Goal: Task Accomplishment & Management: Complete application form

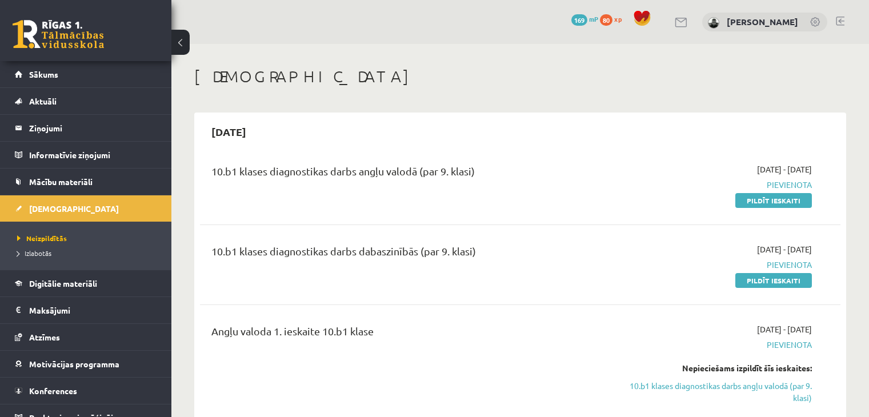
scroll to position [57, 0]
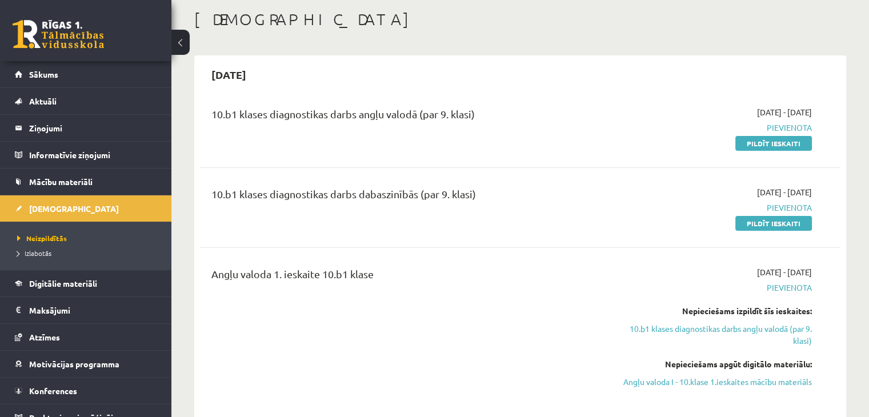
drag, startPoint x: 771, startPoint y: 224, endPoint x: 503, endPoint y: 59, distance: 314.9
click at [771, 224] on link "Pildīt ieskaiti" at bounding box center [774, 223] width 77 height 15
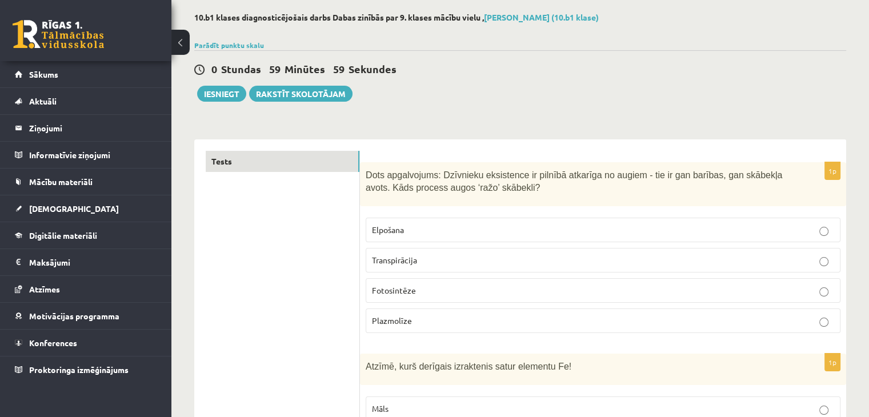
scroll to position [57, 0]
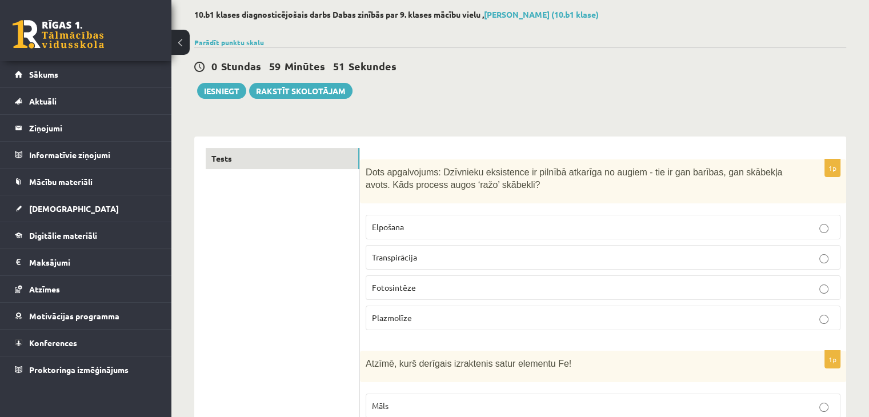
click at [405, 297] on label "Fotosintēze" at bounding box center [603, 287] width 475 height 25
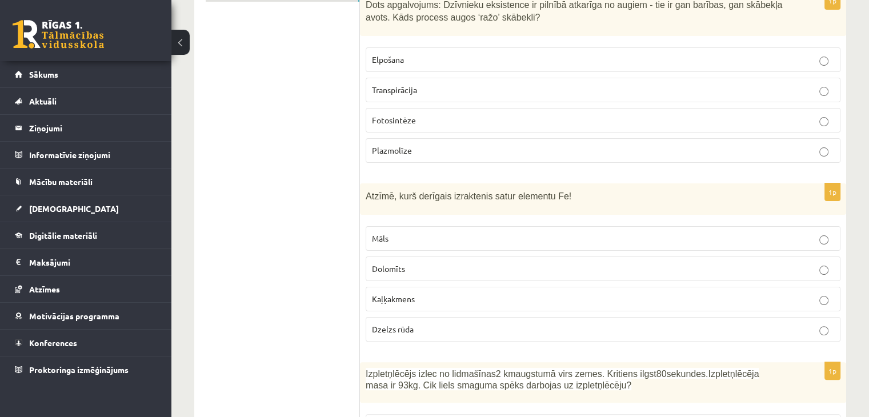
scroll to position [229, 0]
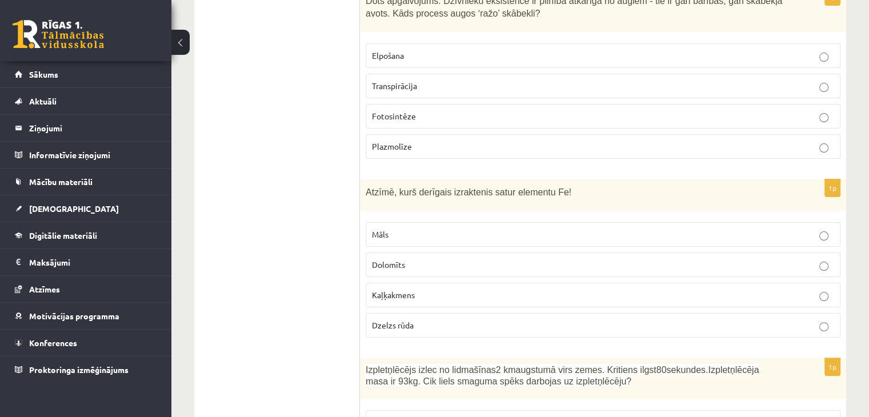
click at [460, 325] on p "Dzelzs rūda" at bounding box center [603, 325] width 462 height 12
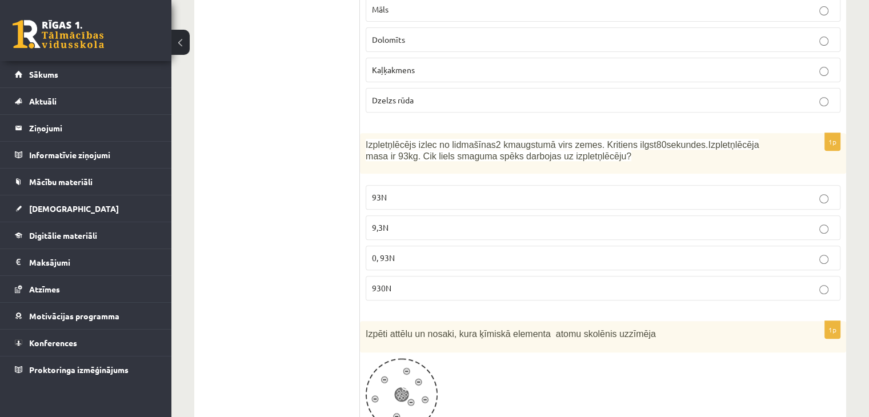
scroll to position [457, 0]
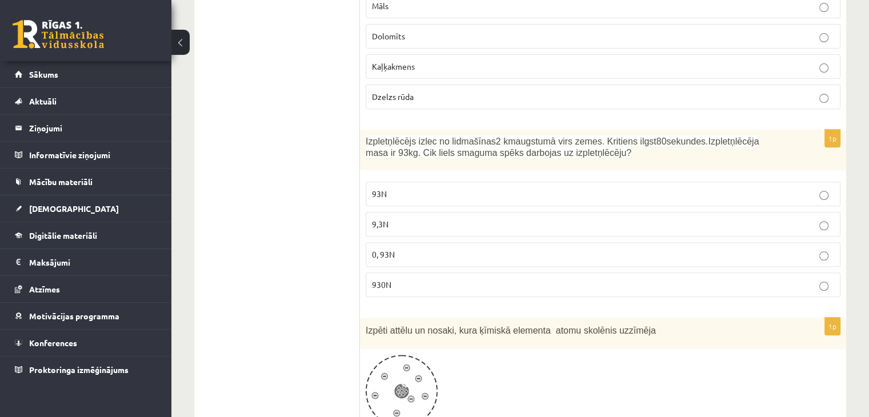
click at [426, 279] on p "930N" at bounding box center [603, 285] width 462 height 12
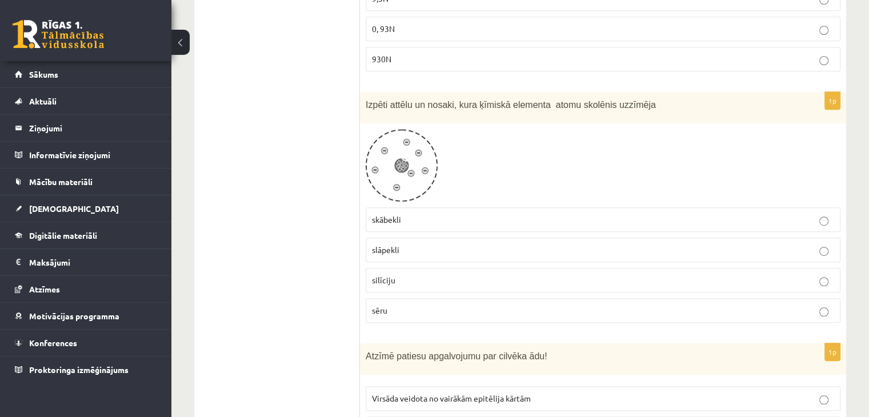
scroll to position [686, 0]
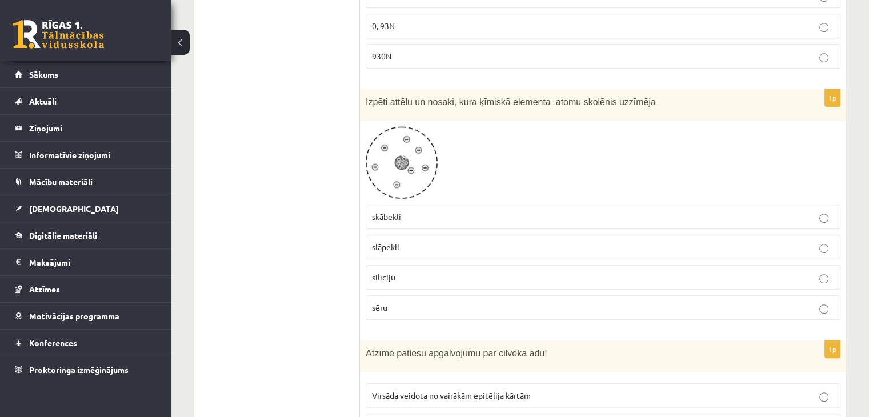
click at [408, 243] on p "slāpekli" at bounding box center [603, 247] width 462 height 12
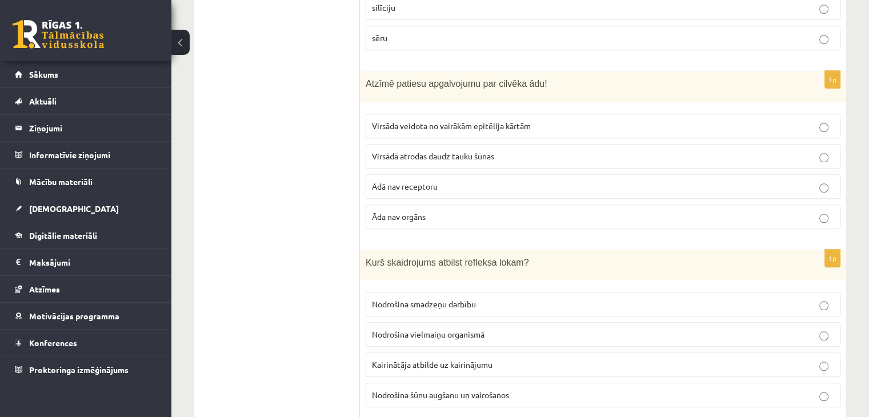
scroll to position [972, 0]
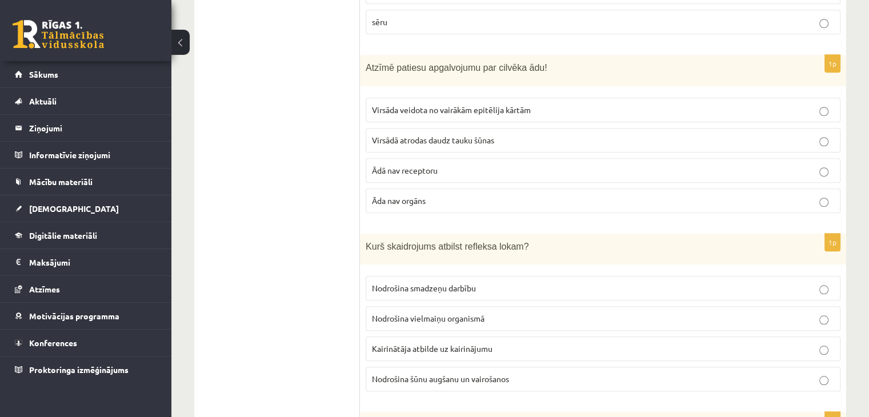
click at [385, 345] on span "Kairinātāja atbilde uz kairinājumu" at bounding box center [432, 348] width 121 height 10
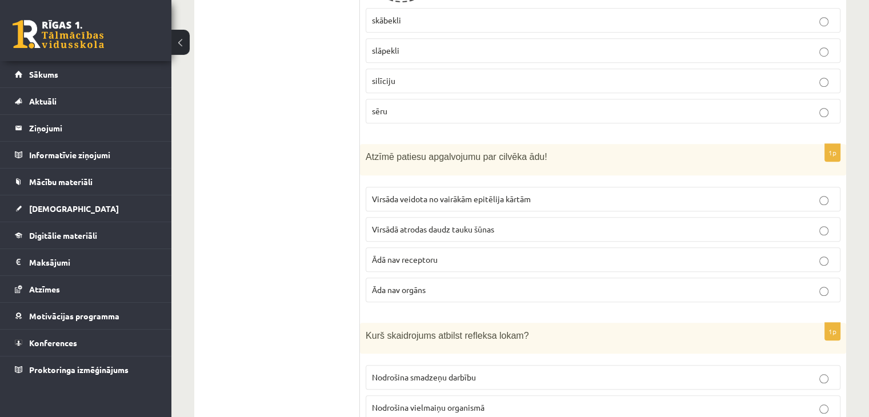
scroll to position [857, 0]
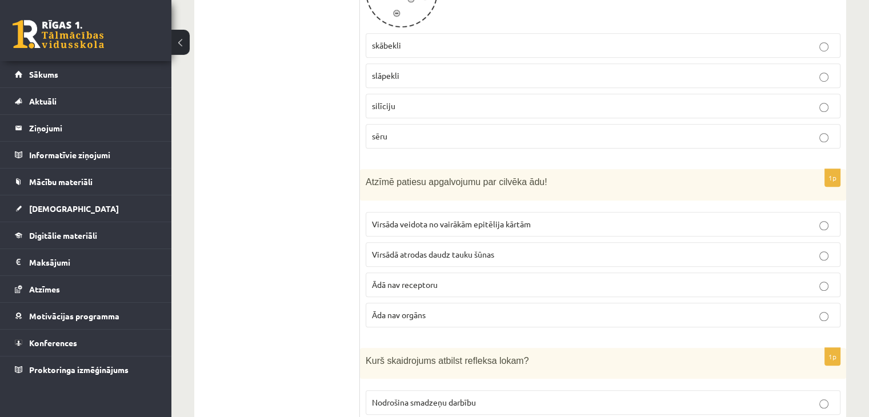
click at [498, 225] on p "Virsāda veidota no vairākām epitēlija kārtām" at bounding box center [603, 224] width 462 height 12
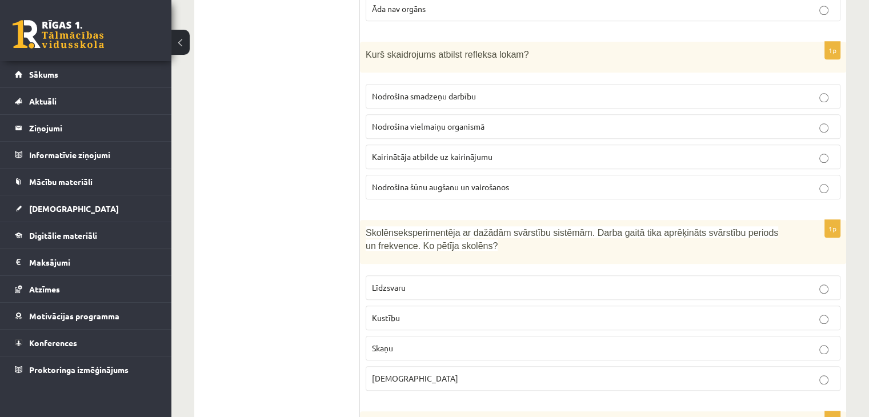
scroll to position [1200, 0]
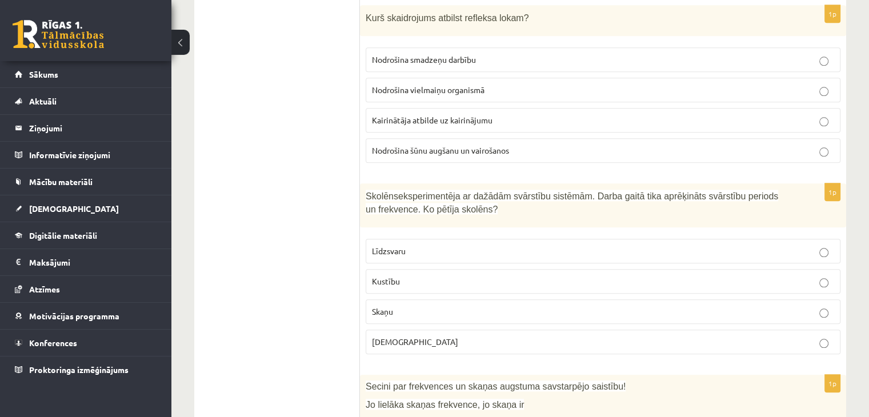
click at [556, 275] on p "Kustību" at bounding box center [603, 281] width 462 height 12
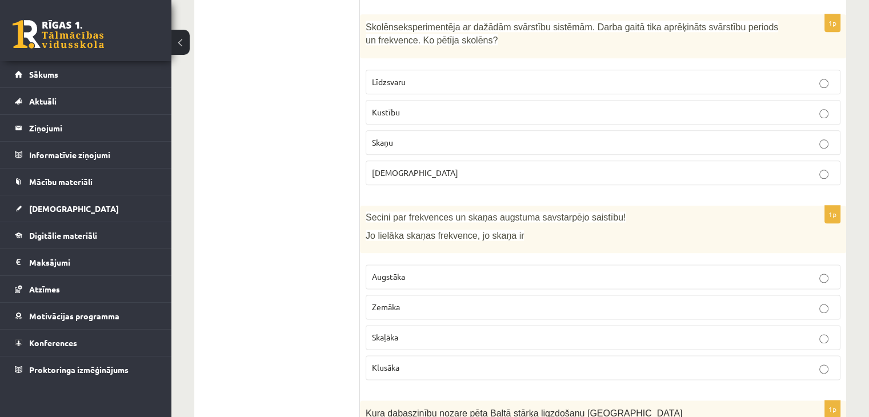
scroll to position [1372, 0]
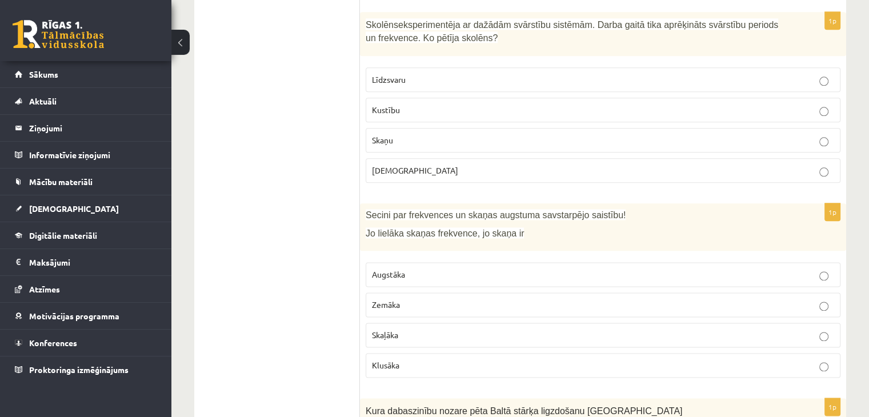
click at [556, 269] on p "Augstāka" at bounding box center [603, 275] width 462 height 12
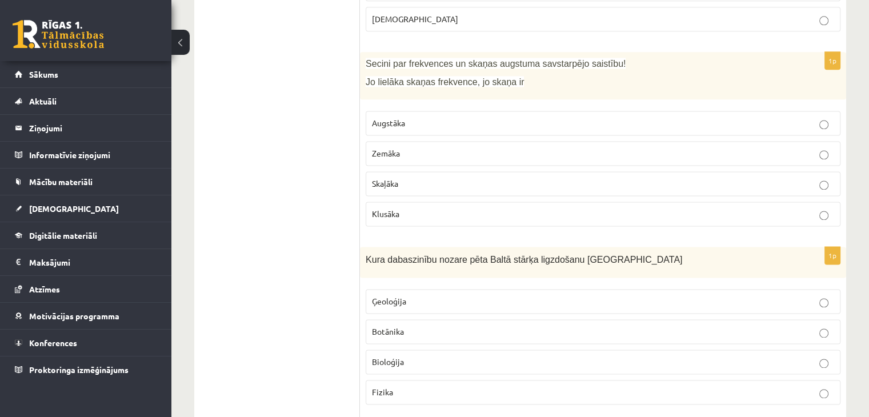
scroll to position [1543, 0]
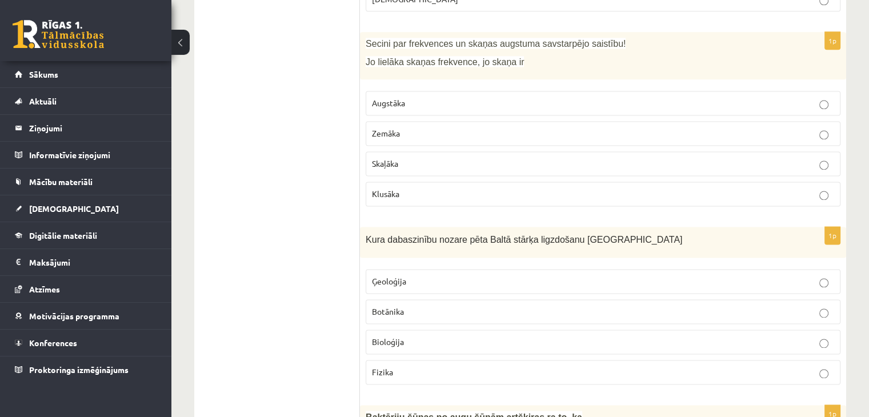
drag, startPoint x: 365, startPoint y: 229, endPoint x: 398, endPoint y: 229, distance: 33.1
click at [382, 229] on div "Kura dabaszinību nozare pēta Baltā stārķa ligzdošanu Latvijā" at bounding box center [603, 242] width 486 height 31
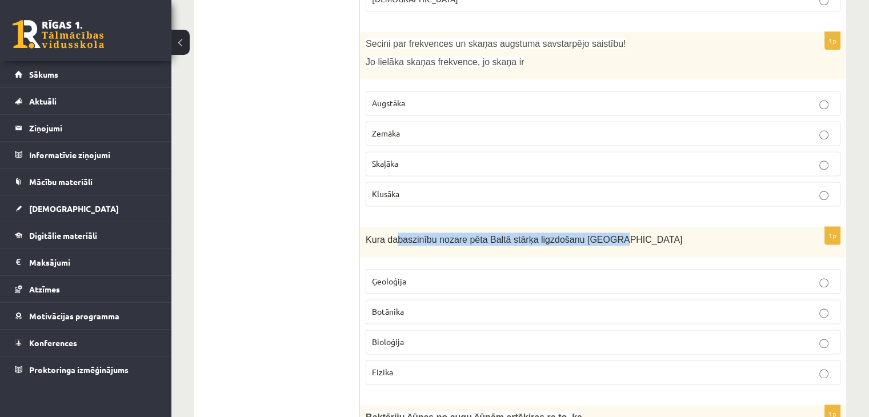
drag, startPoint x: 398, startPoint y: 229, endPoint x: 664, endPoint y: 250, distance: 266.6
click at [664, 250] on div "1p Kura dabaszinību nozare pēta Baltā stārķa ligzdošanu Latvijā Ģeoloģija Botān…" at bounding box center [603, 310] width 486 height 167
click at [597, 235] on p "Kura dabaszinību nozare pēta Baltā stārķa ligzdošanu Latvijā" at bounding box center [575, 239] width 418 height 13
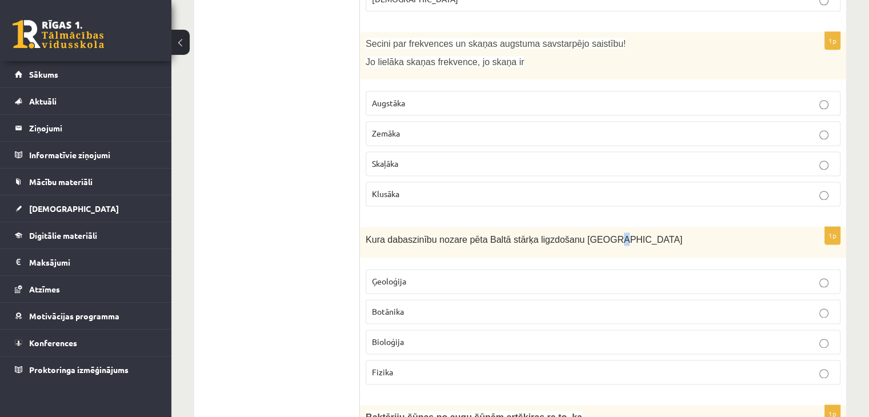
drag, startPoint x: 592, startPoint y: 233, endPoint x: 585, endPoint y: 231, distance: 7.0
click at [580, 235] on span "Kura dabaszinību nozare pēta Baltā stārķa ligzdošanu Latvijā" at bounding box center [524, 240] width 317 height 10
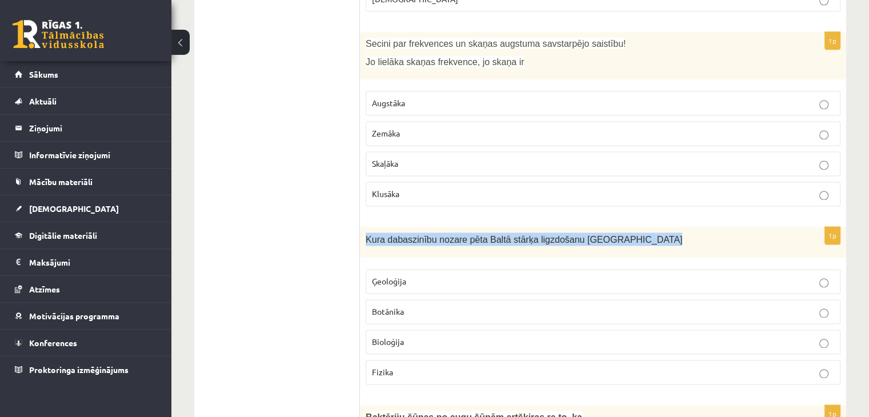
click at [580, 235] on span "Kura dabaszinību nozare pēta Baltā stārķa ligzdošanu Latvijā" at bounding box center [524, 240] width 317 height 10
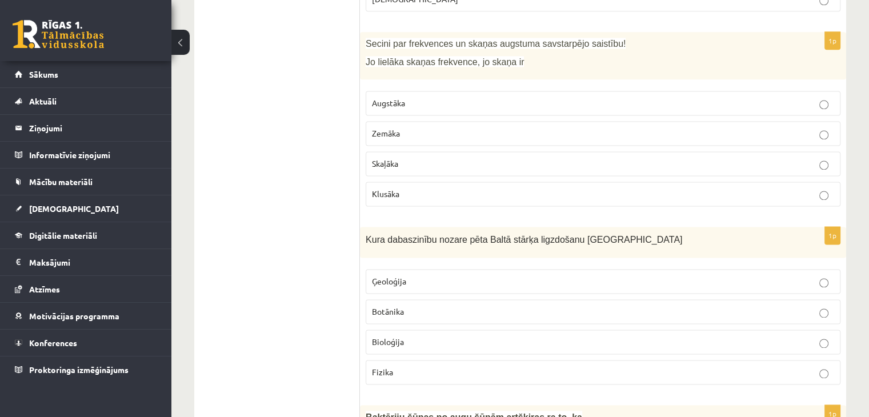
click at [423, 336] on p "Bioloģija" at bounding box center [603, 342] width 462 height 12
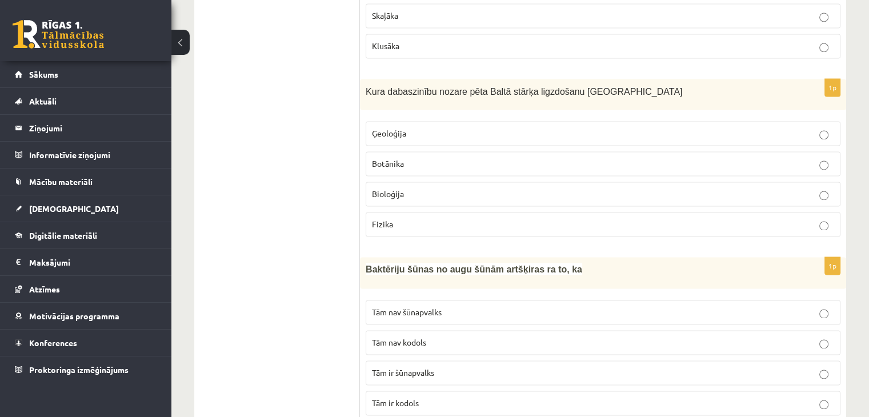
scroll to position [1715, 0]
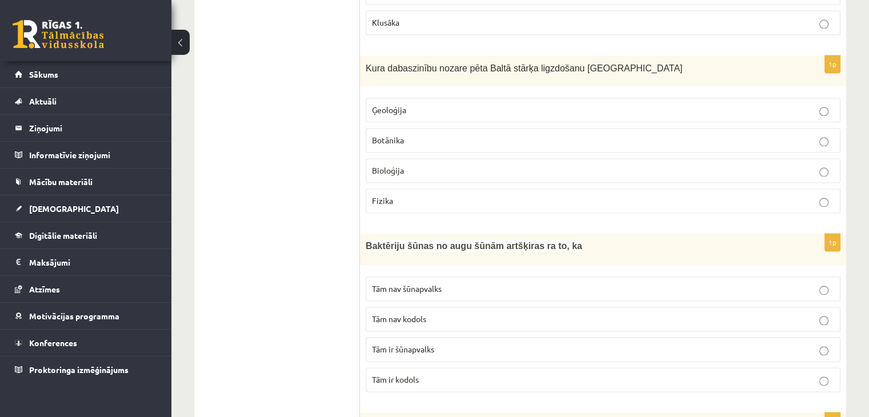
click at [416, 314] on p "Tām nav kodols" at bounding box center [603, 319] width 462 height 12
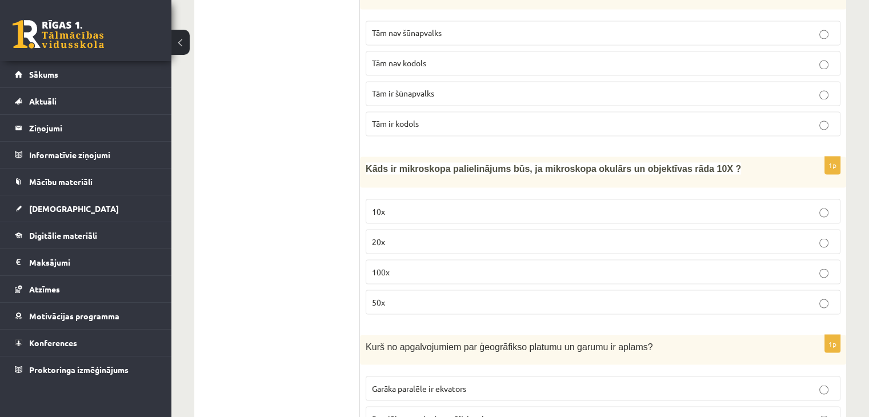
scroll to position [2000, 0]
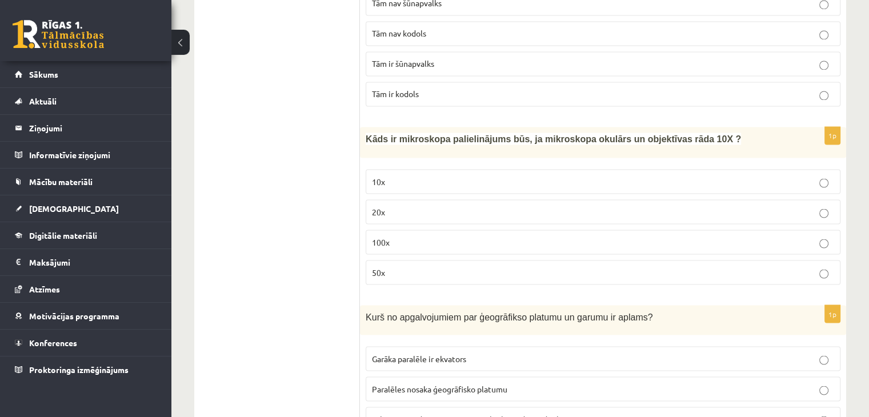
click at [396, 238] on label "100x" at bounding box center [603, 242] width 475 height 25
click at [396, 175] on p "10x" at bounding box center [603, 181] width 462 height 12
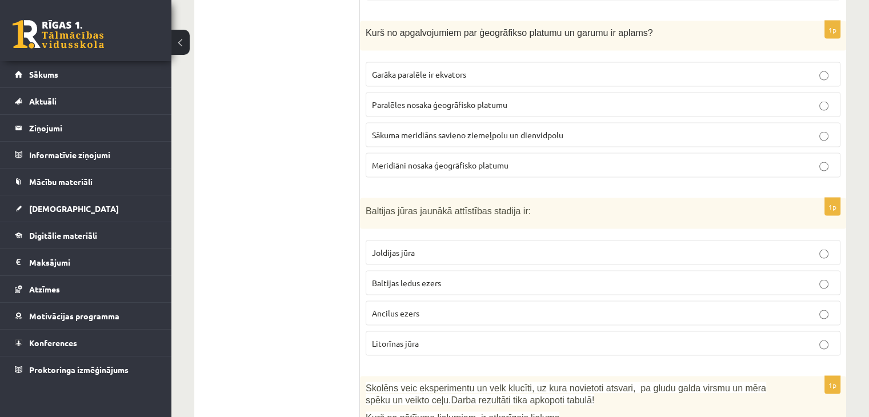
scroll to position [2286, 0]
click at [449, 158] on span "Meridiāni nosaka ģeogrāfisko platumu" at bounding box center [440, 163] width 137 height 10
click at [425, 336] on p "Litorīnas jūra" at bounding box center [603, 342] width 462 height 12
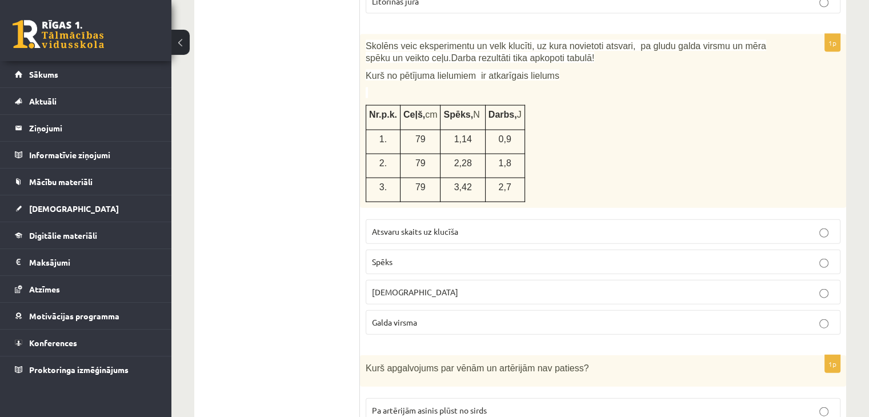
scroll to position [2629, 0]
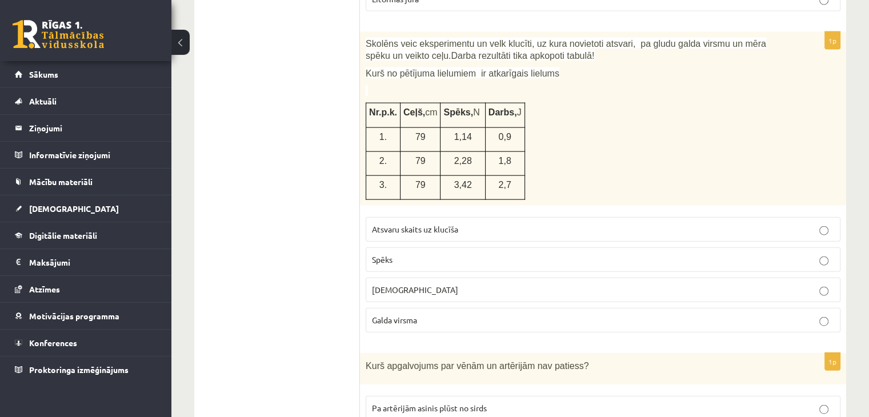
click at [422, 284] on p "Attālums" at bounding box center [603, 290] width 462 height 12
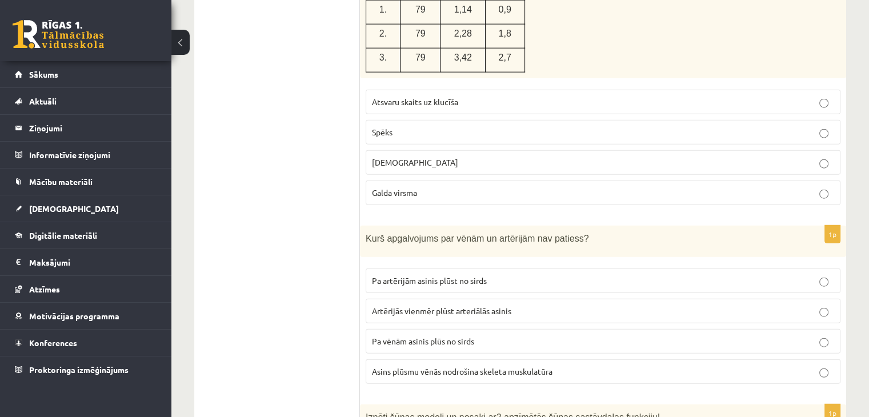
scroll to position [2801, 0]
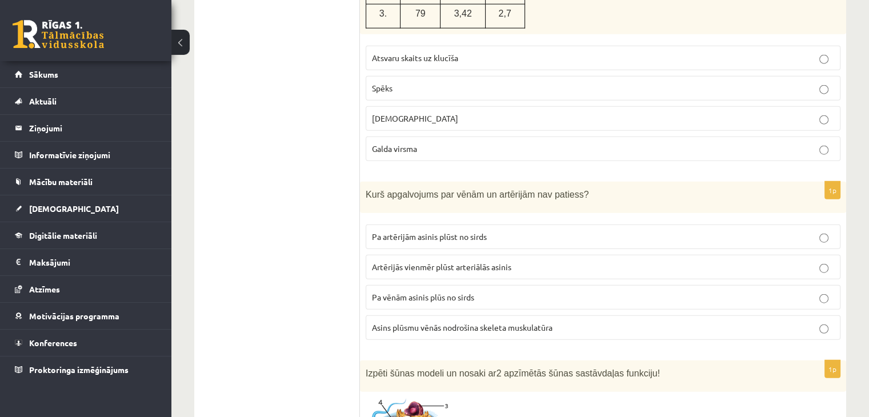
click at [507, 322] on p "Asins plūsmu vēnās nodrošina skeleta muskulatūra" at bounding box center [603, 328] width 462 height 12
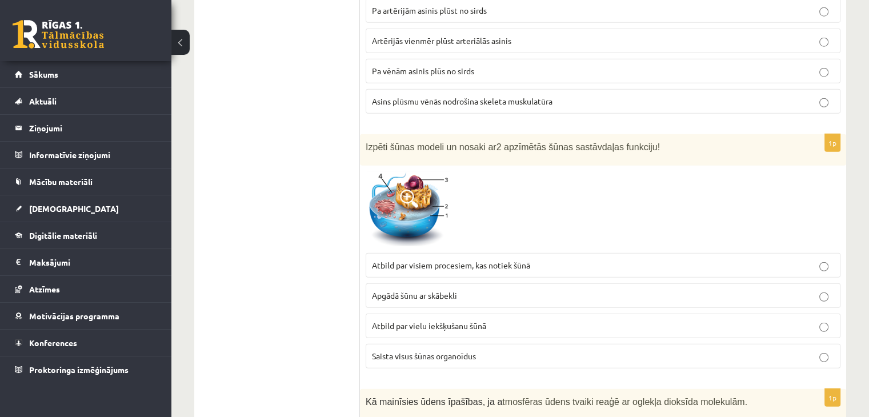
scroll to position [3029, 0]
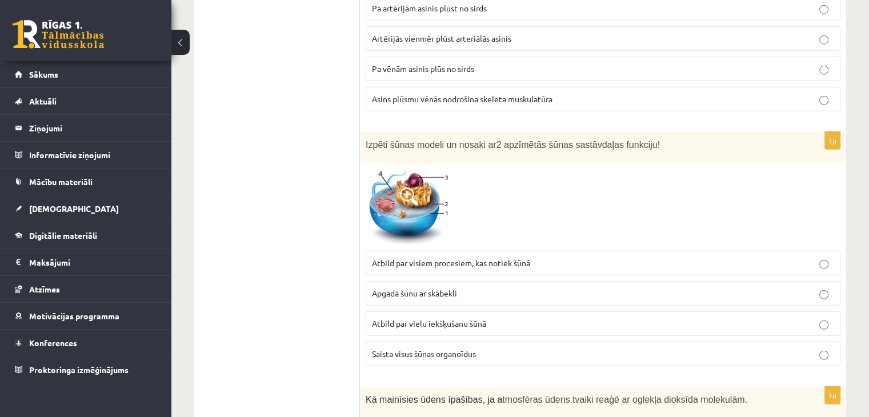
click at [434, 185] on img at bounding box center [409, 207] width 86 height 77
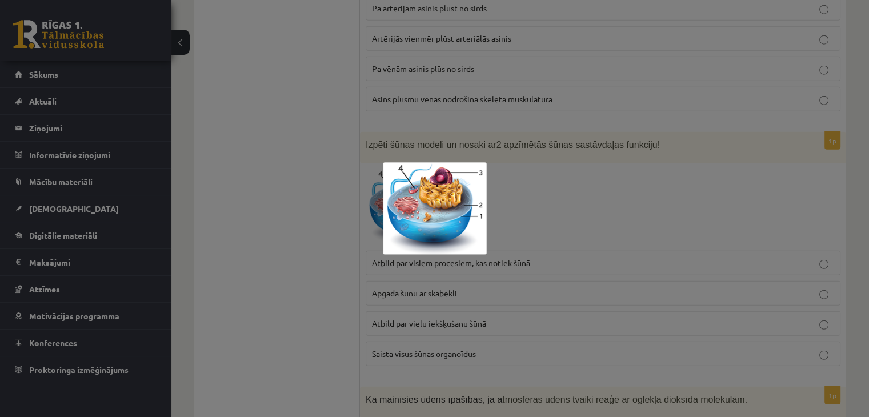
click at [578, 206] on div at bounding box center [434, 208] width 869 height 417
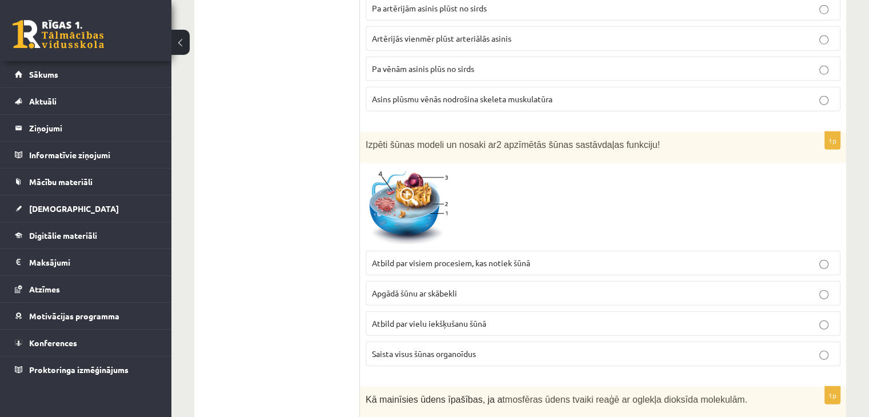
click at [475, 349] on span "Saista visus šūnas organoīdus" at bounding box center [424, 354] width 104 height 10
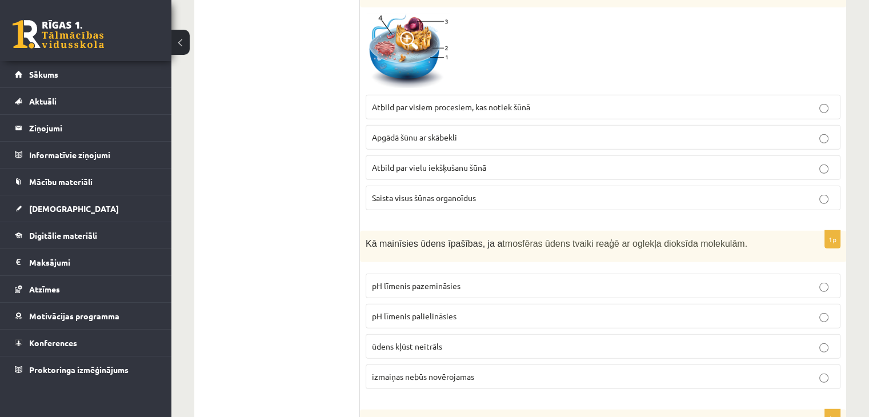
scroll to position [3201, 0]
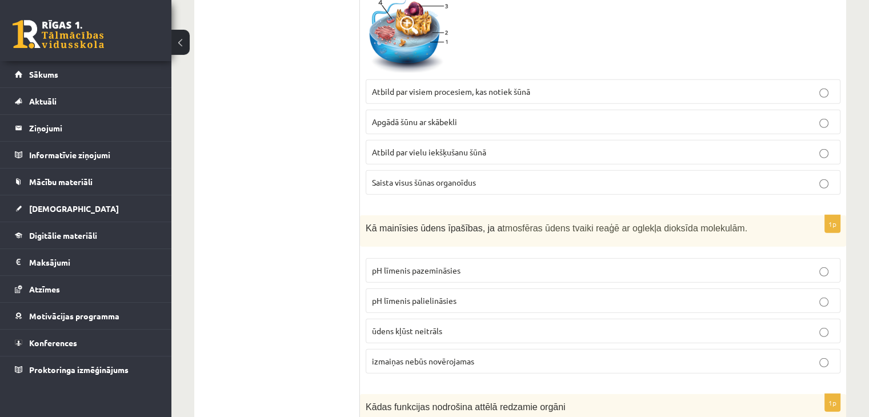
click at [496, 265] on p "pH līmenis pazemināsies" at bounding box center [603, 271] width 462 height 12
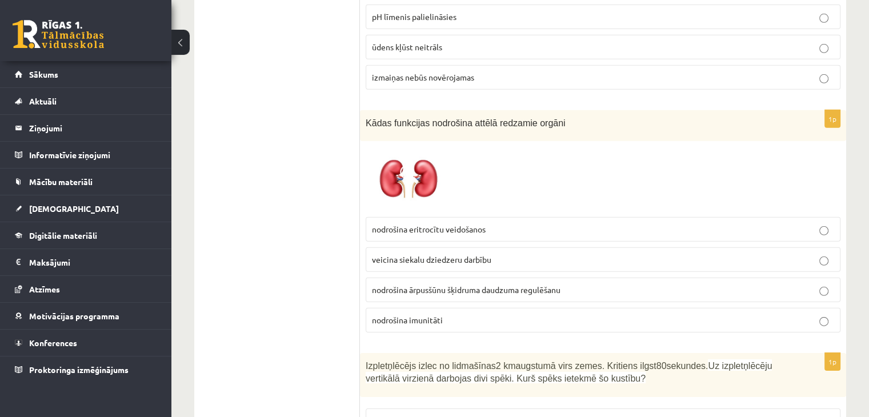
scroll to position [3486, 0]
click at [477, 222] on span "nodrošina eritrocītu veidošanos" at bounding box center [429, 227] width 114 height 10
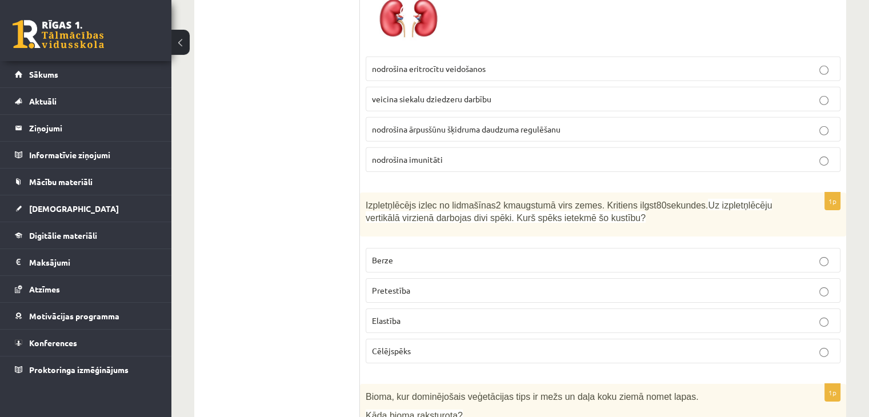
scroll to position [3658, 0]
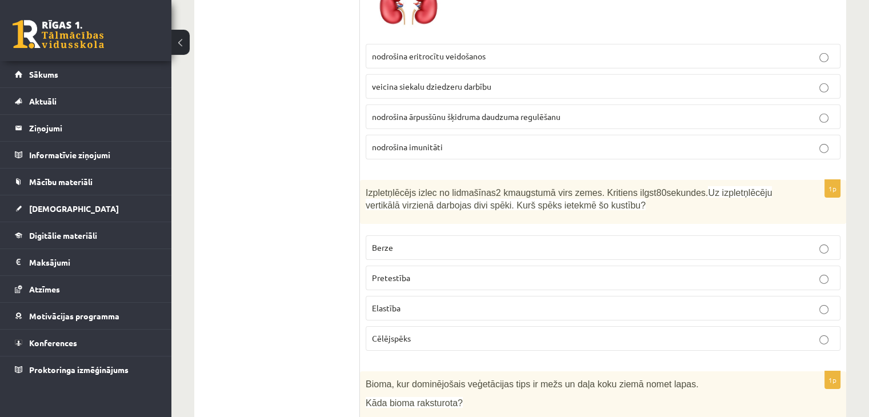
click at [398, 273] on span "Pretestība" at bounding box center [391, 278] width 38 height 10
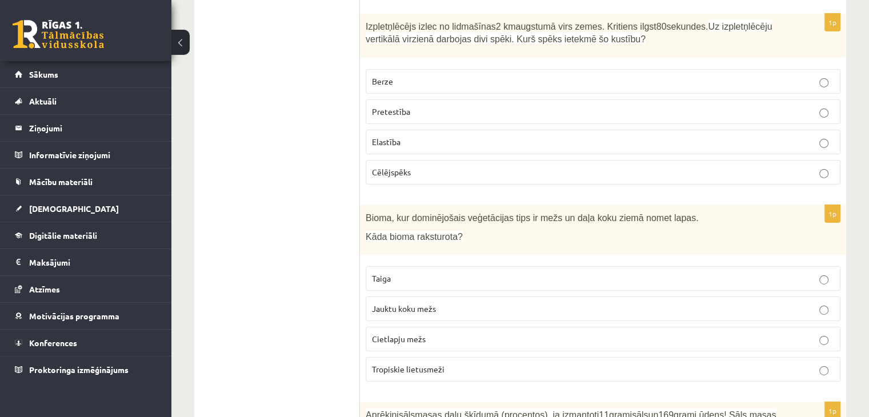
scroll to position [3829, 0]
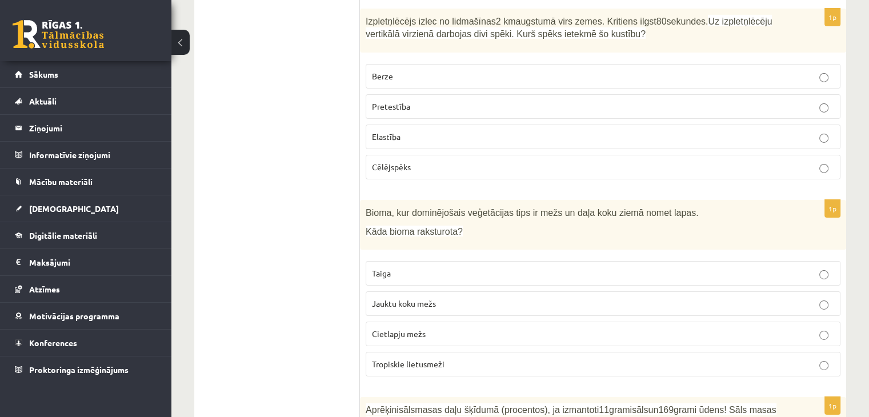
click at [397, 298] on span "Jauktu koku mežs" at bounding box center [404, 303] width 64 height 10
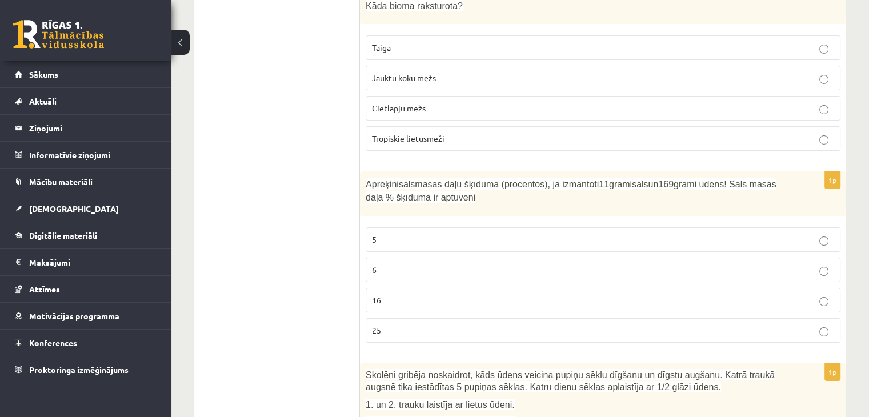
scroll to position [4058, 0]
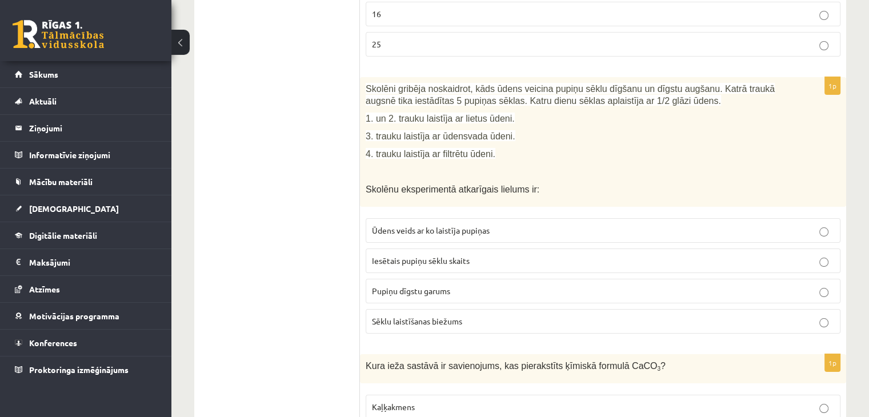
scroll to position [4344, 0]
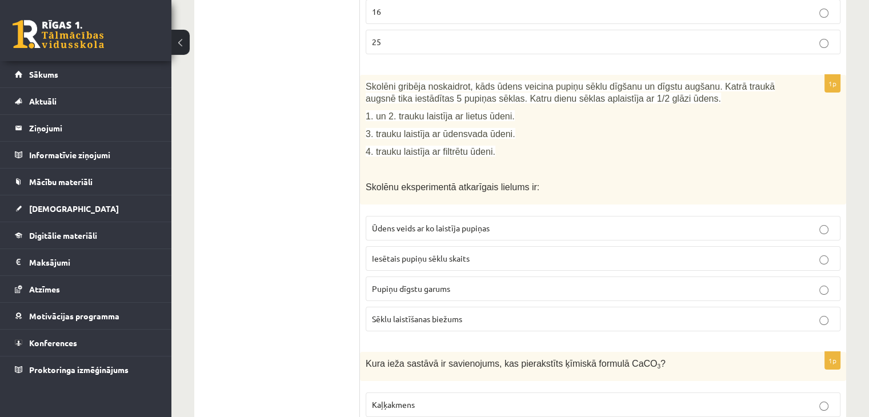
click at [475, 223] on span "Ūdens veids ar ko laistīja pupiņas" at bounding box center [431, 228] width 118 height 10
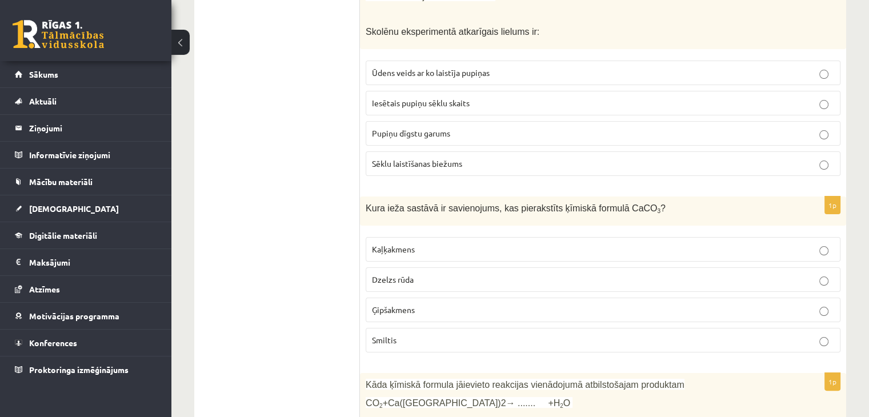
scroll to position [4515, 0]
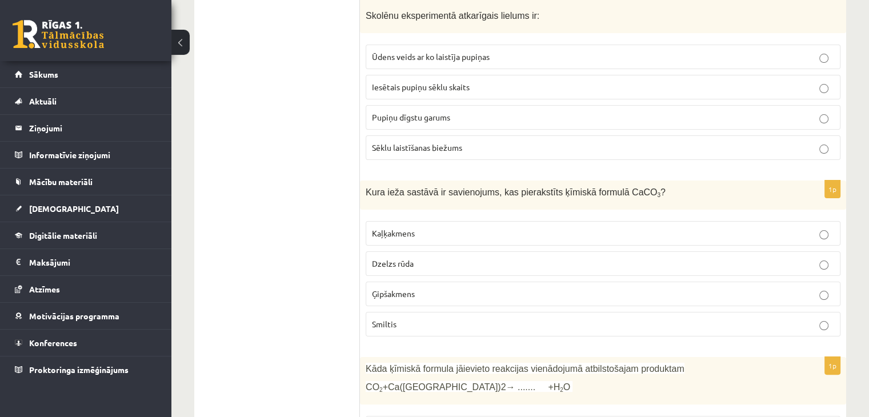
click at [402, 227] on p "Kaļķakmens" at bounding box center [603, 233] width 462 height 12
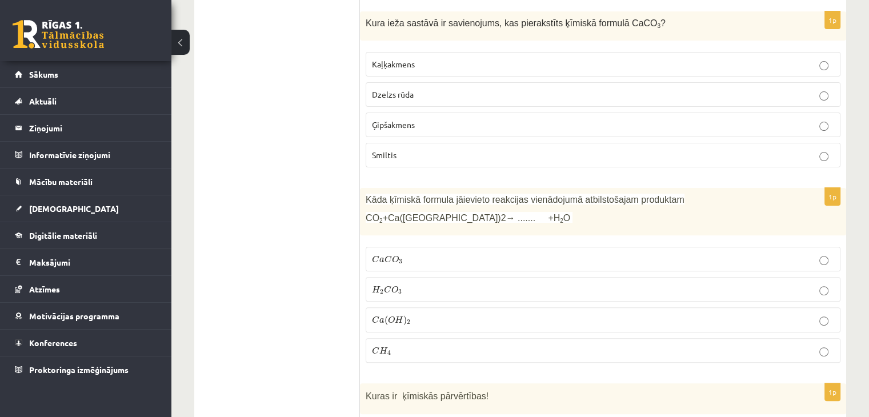
scroll to position [4687, 0]
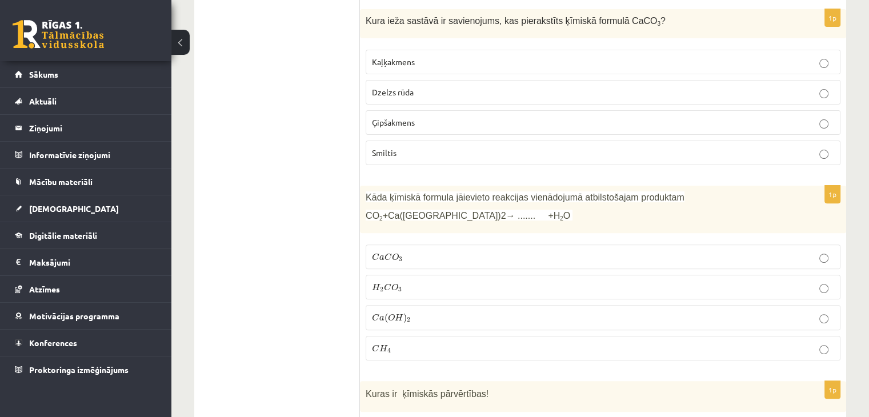
click at [383, 255] on span "a" at bounding box center [381, 257] width 5 height 5
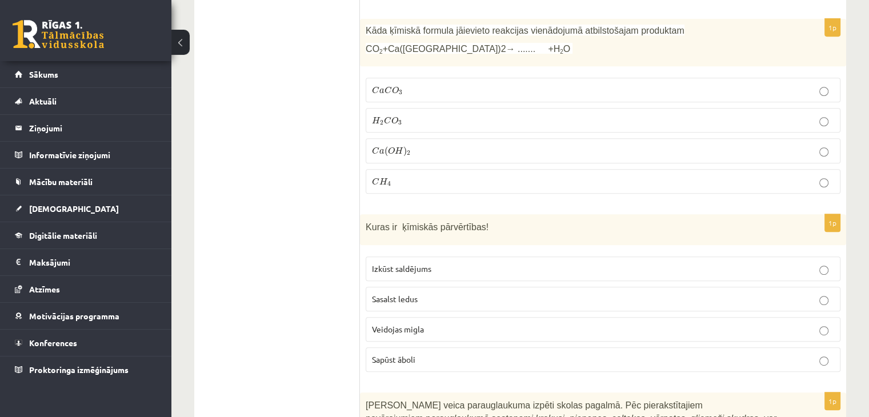
scroll to position [4858, 0]
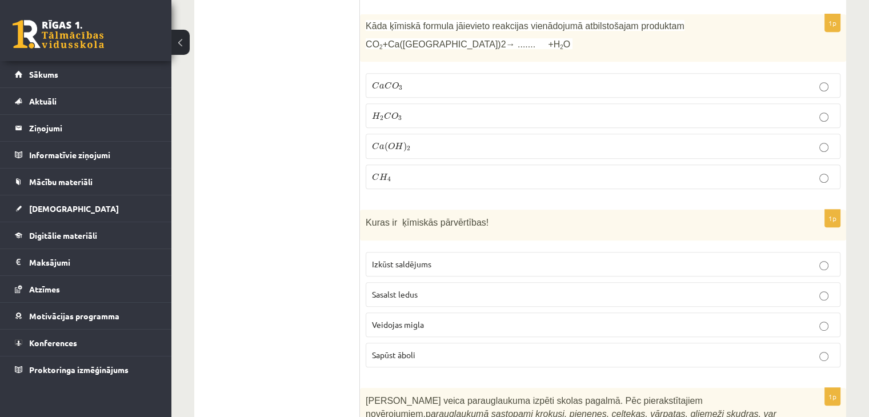
click at [393, 282] on label "Sasalst ledus" at bounding box center [603, 294] width 475 height 25
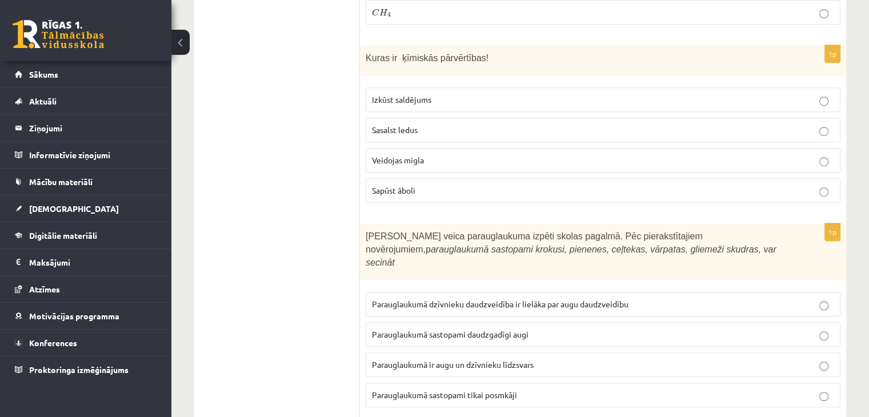
scroll to position [5029, 0]
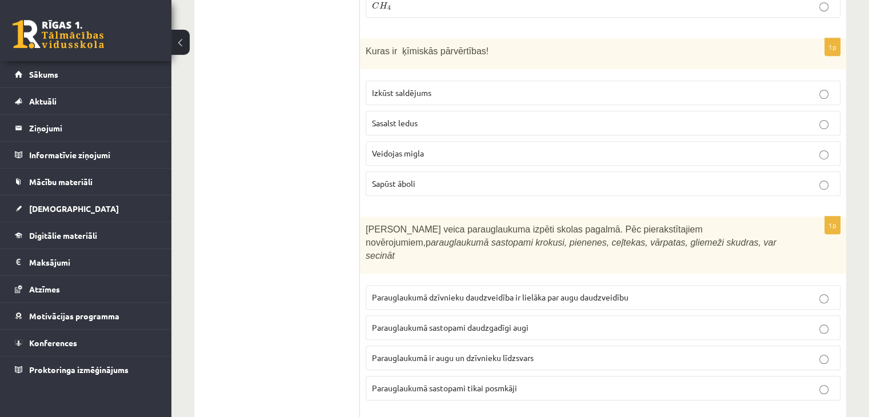
click at [455, 353] on span "Parauglaukumā ir augu un dzīvnieku līdzsvars" at bounding box center [453, 358] width 162 height 10
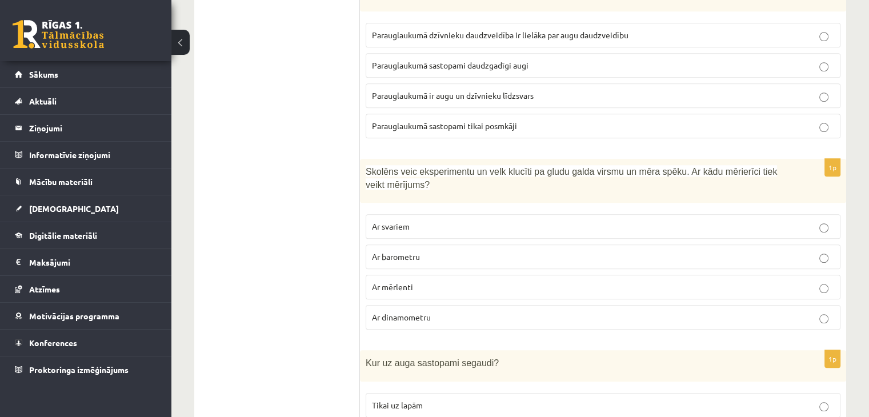
scroll to position [5315, 0]
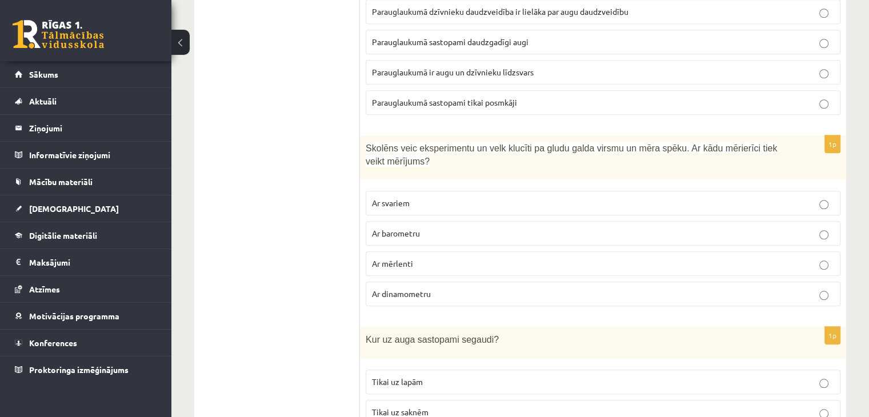
click at [482, 288] on p "Ar dinamometru" at bounding box center [603, 294] width 462 height 12
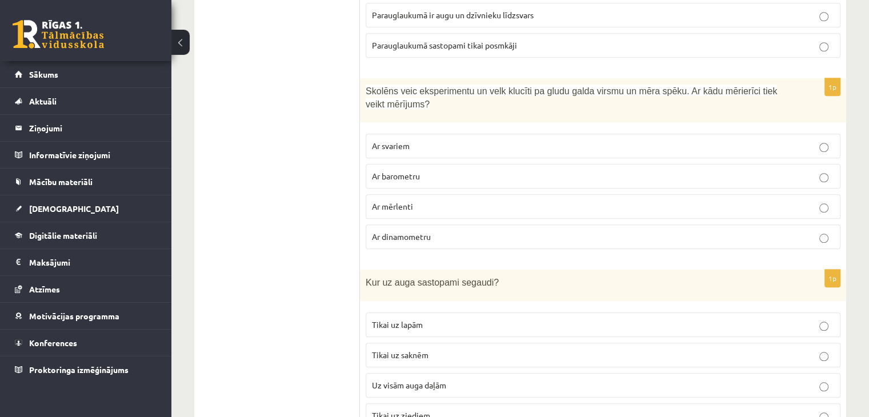
scroll to position [5384, 0]
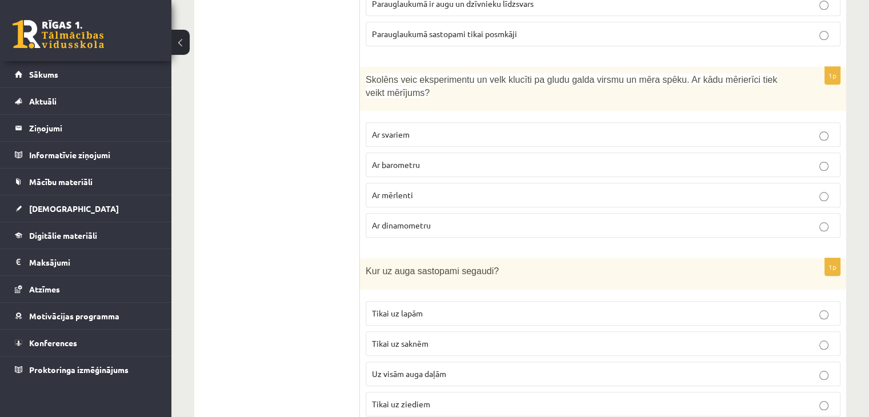
click at [433, 368] on p "Uz visām auga daļām" at bounding box center [603, 374] width 462 height 12
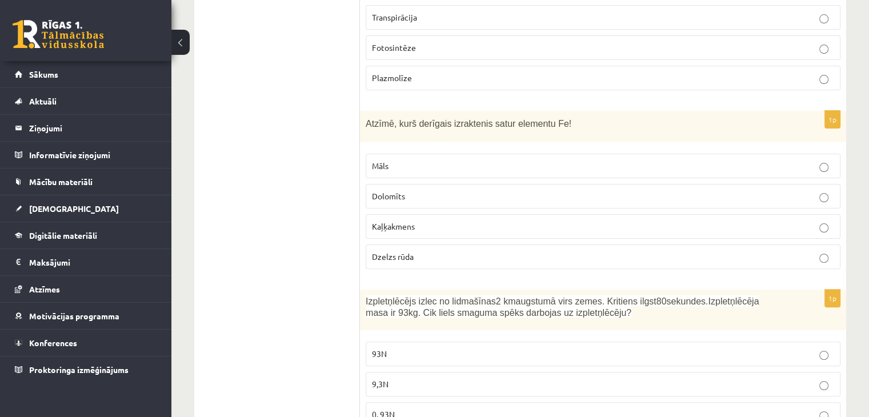
scroll to position [0, 0]
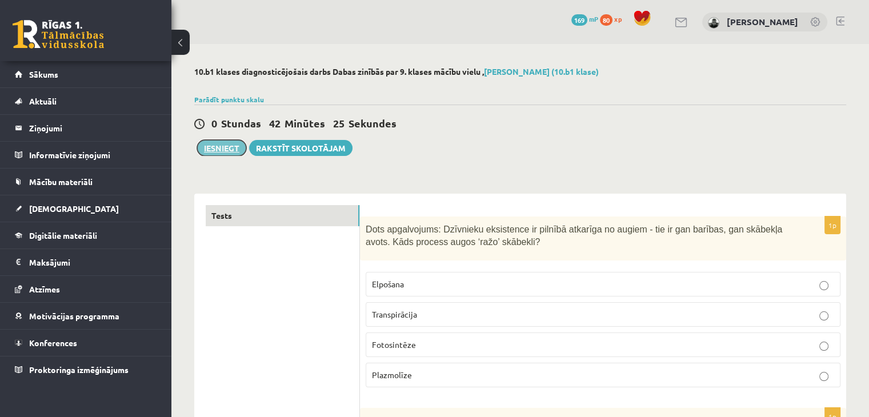
click at [225, 147] on button "Iesniegt" at bounding box center [221, 148] width 49 height 16
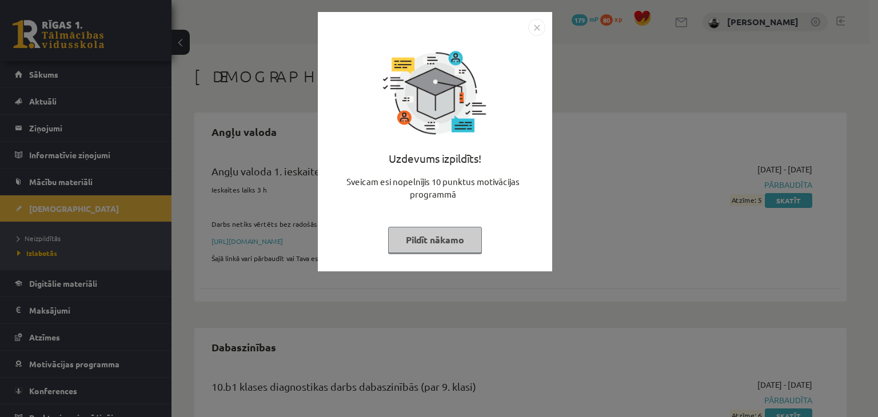
click at [449, 242] on button "Pildīt nākamo" at bounding box center [435, 240] width 94 height 26
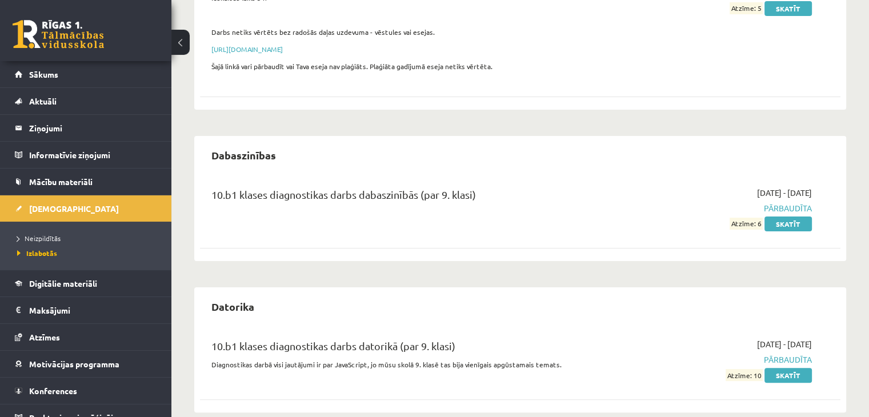
scroll to position [229, 0]
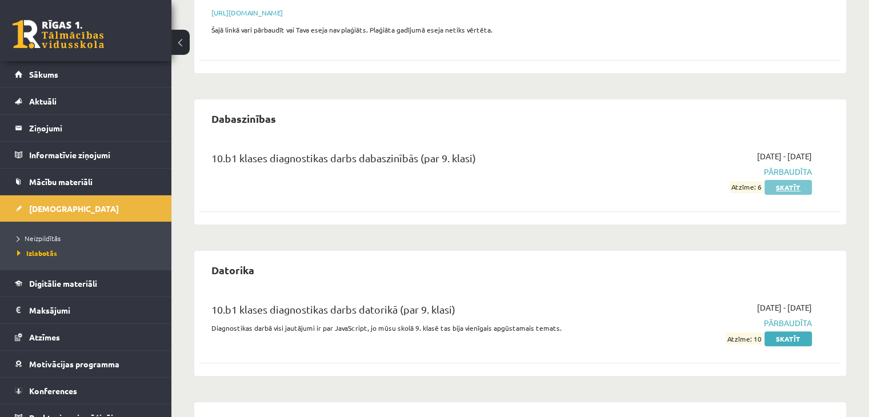
click at [789, 190] on link "Skatīt" at bounding box center [788, 187] width 47 height 15
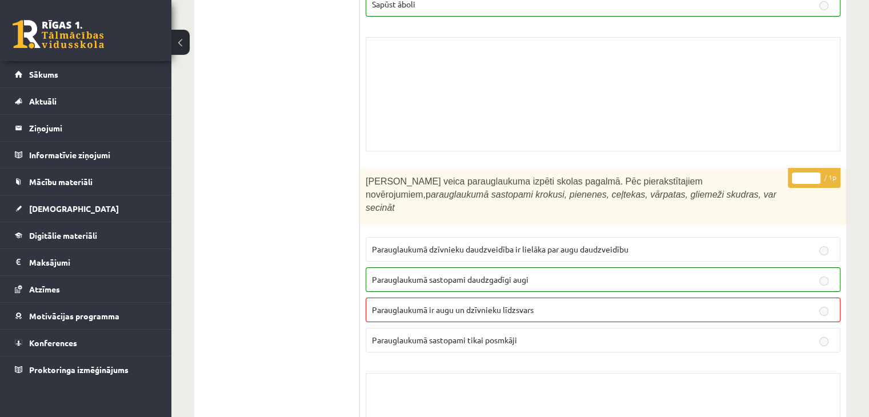
scroll to position [8344, 0]
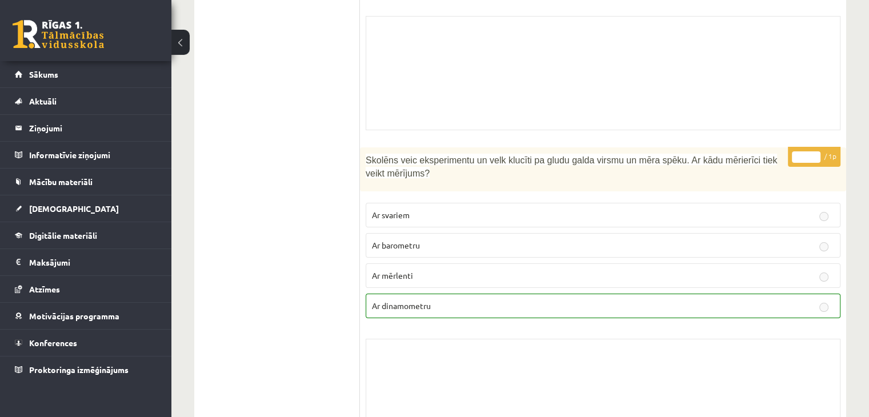
drag, startPoint x: 237, startPoint y: 284, endPoint x: 237, endPoint y: 252, distance: 32.0
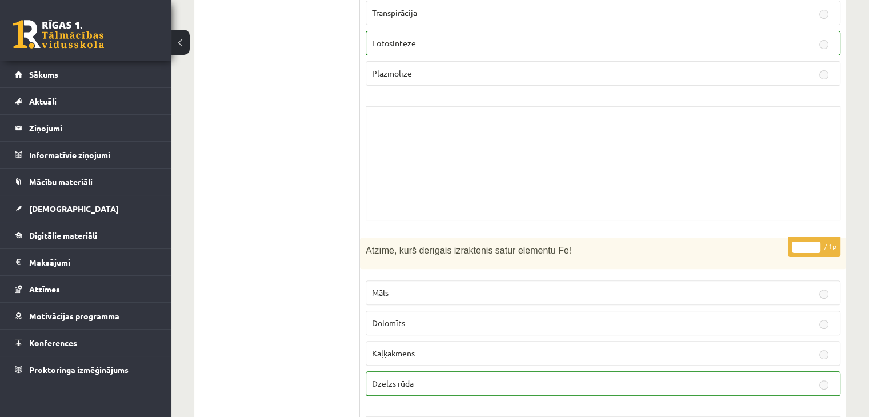
scroll to position [0, 0]
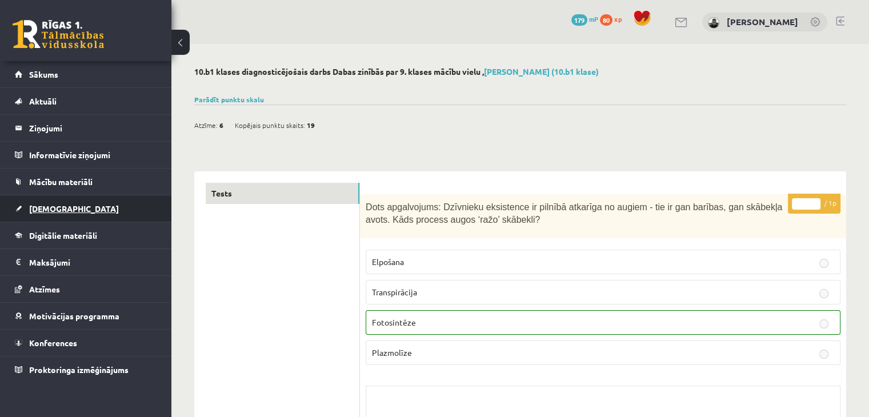
click at [59, 209] on span "[DEMOGRAPHIC_DATA]" at bounding box center [74, 208] width 90 height 10
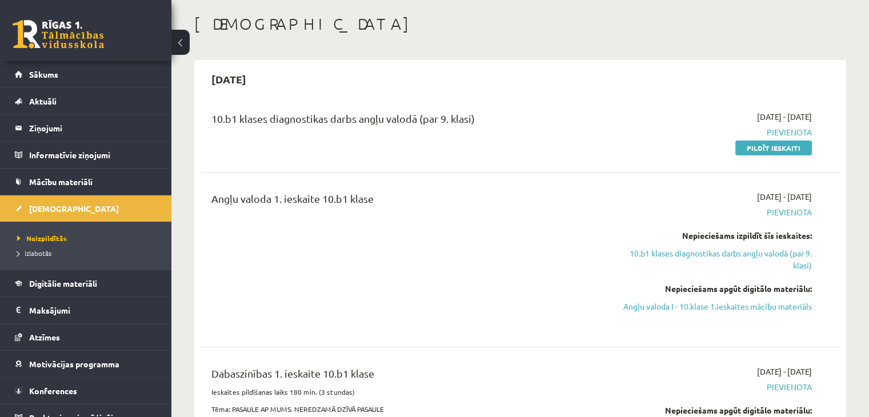
scroll to position [57, 0]
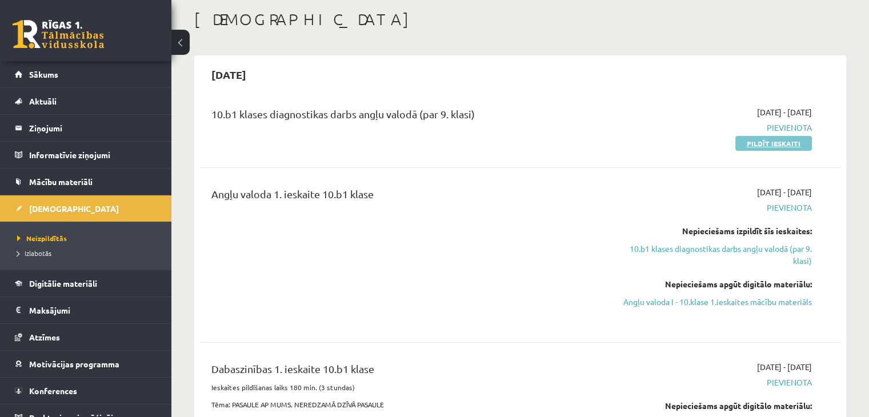
click at [781, 138] on link "Pildīt ieskaiti" at bounding box center [774, 143] width 77 height 15
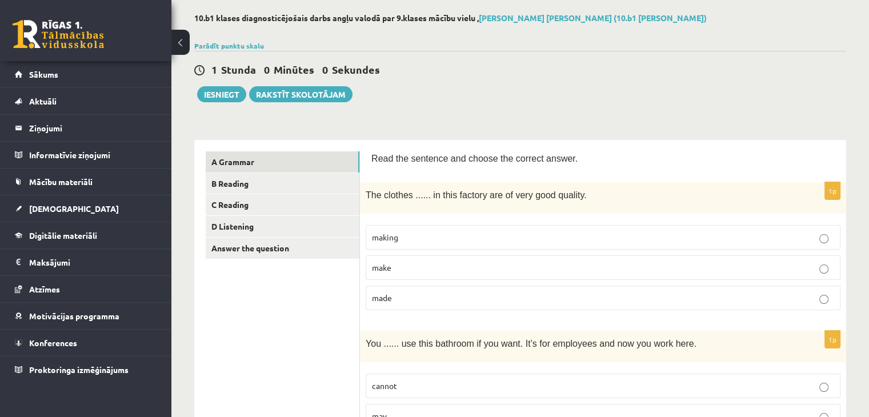
scroll to position [57, 0]
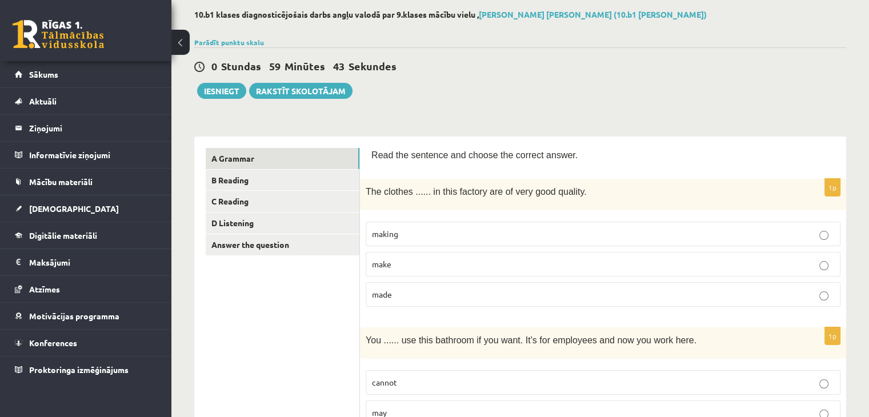
click at [436, 297] on p "made" at bounding box center [603, 295] width 462 height 12
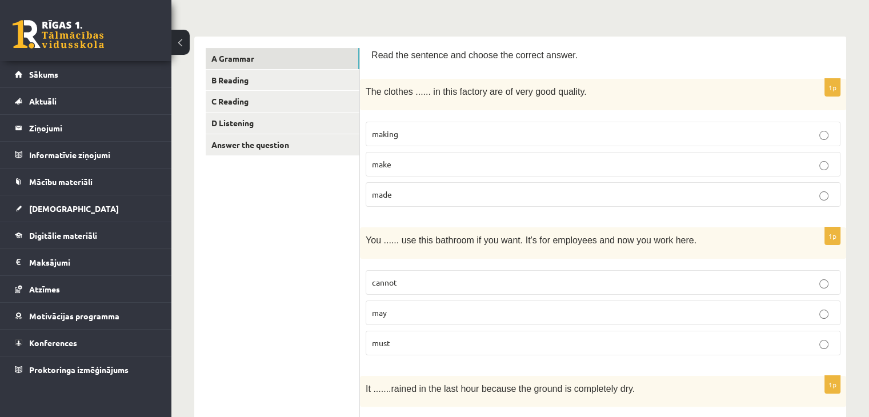
scroll to position [171, 0]
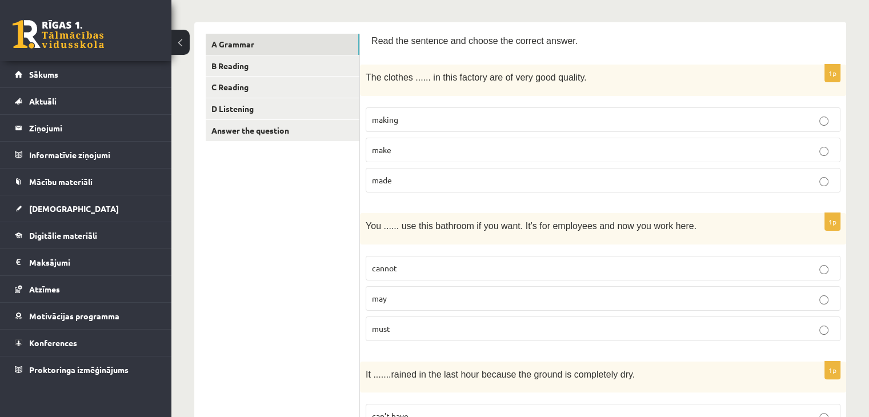
click at [386, 295] on span "may" at bounding box center [379, 298] width 15 height 10
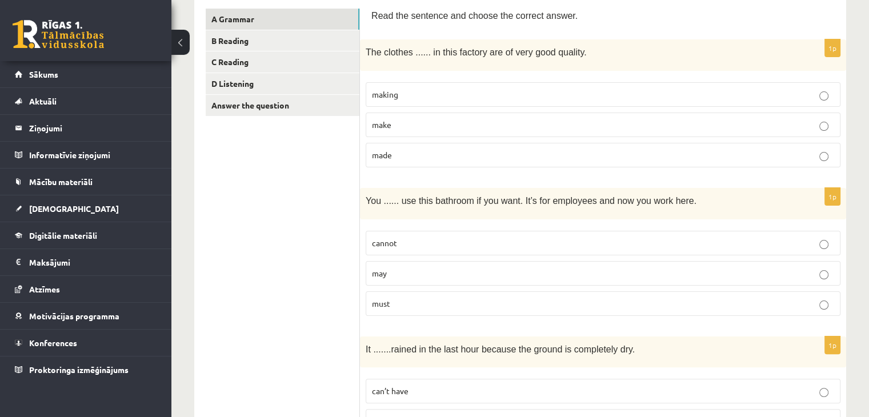
scroll to position [229, 0]
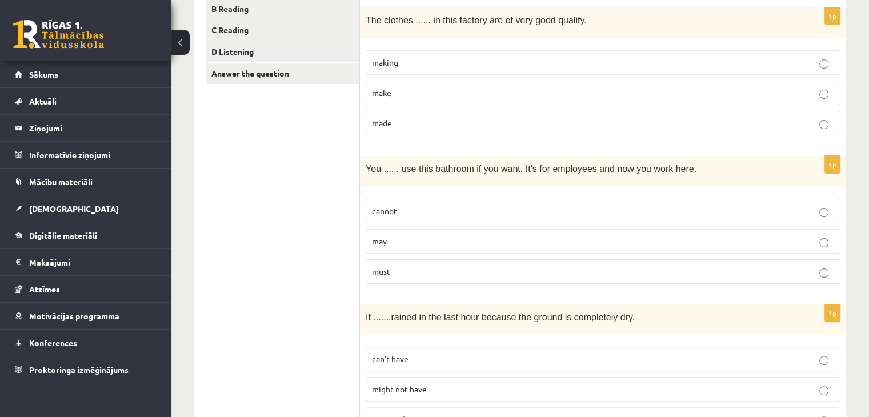
click at [400, 243] on p "may" at bounding box center [603, 241] width 462 height 12
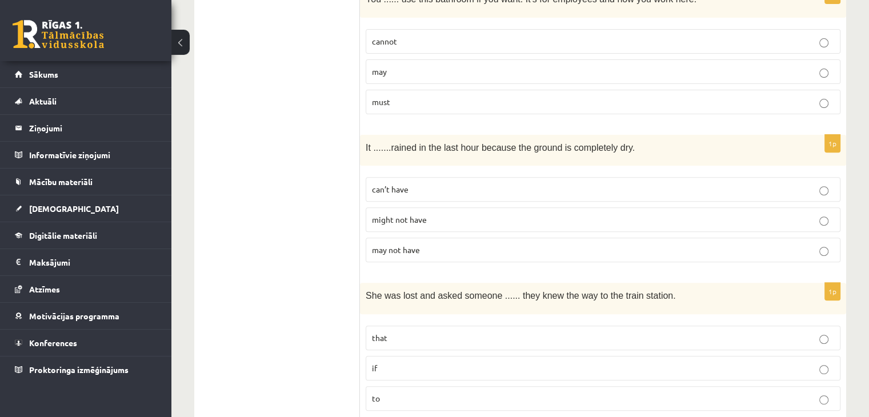
scroll to position [400, 0]
click at [404, 194] on label "can’t have" at bounding box center [603, 187] width 475 height 25
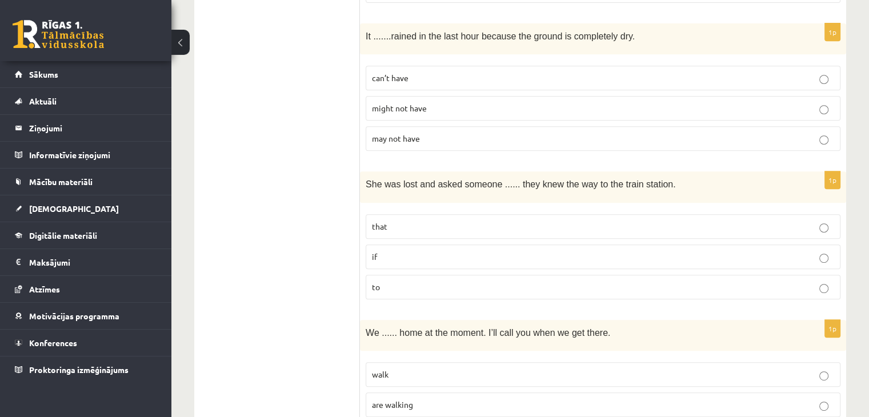
scroll to position [514, 0]
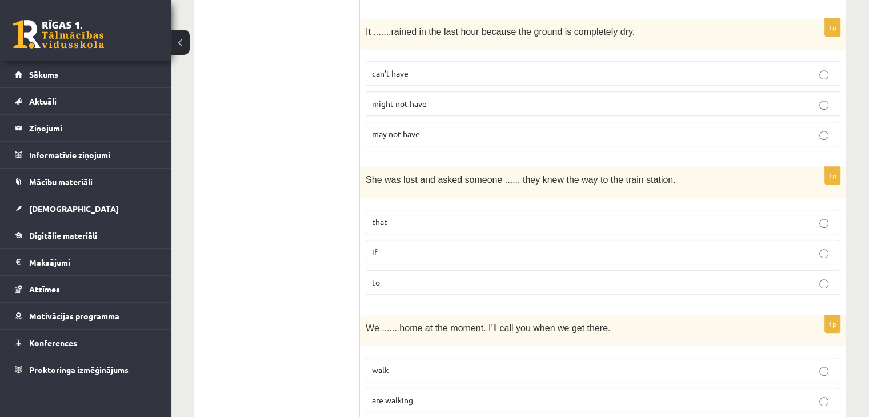
click at [421, 252] on p "if" at bounding box center [603, 252] width 462 height 12
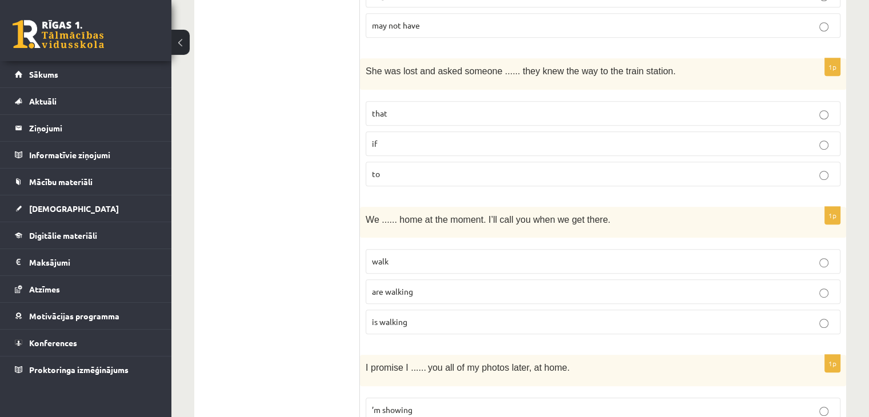
scroll to position [629, 0]
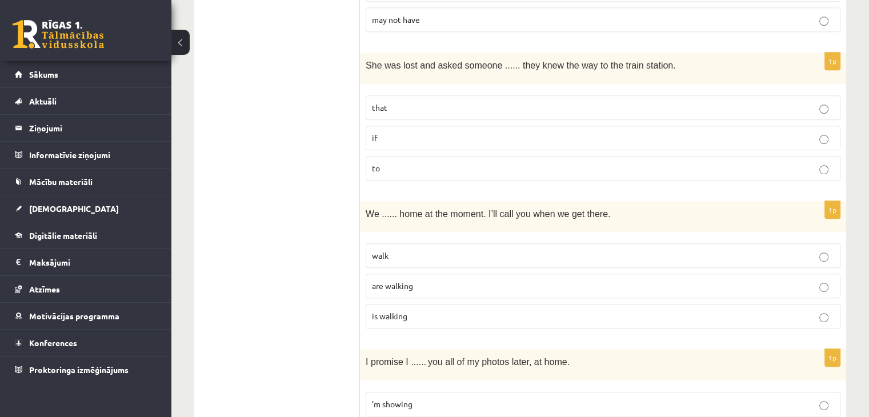
click at [469, 280] on p "are walking" at bounding box center [603, 286] width 462 height 12
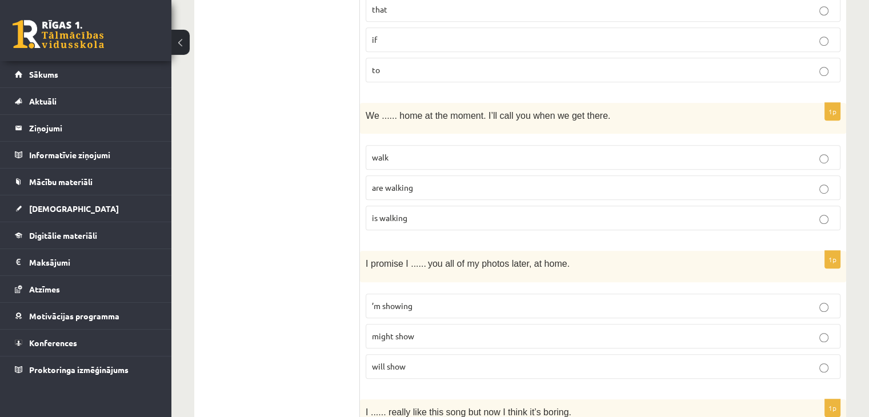
scroll to position [743, 0]
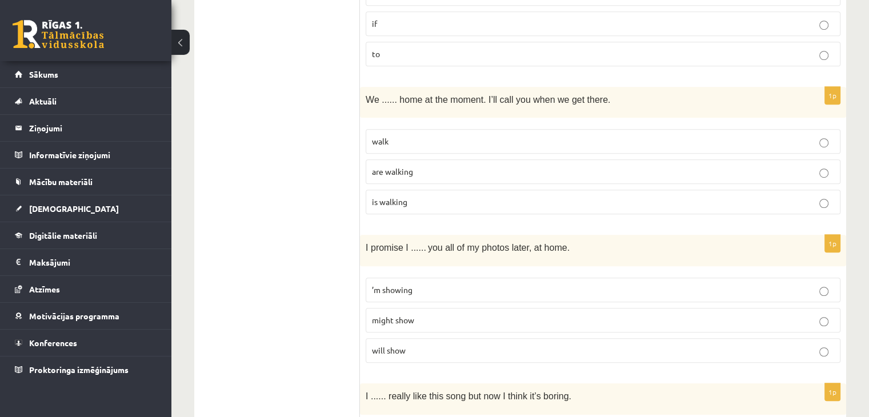
click at [397, 350] on span "will show" at bounding box center [389, 350] width 34 height 10
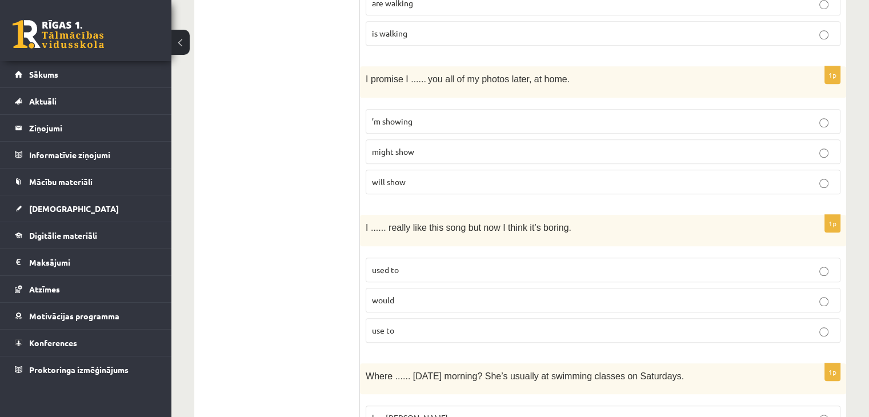
scroll to position [914, 0]
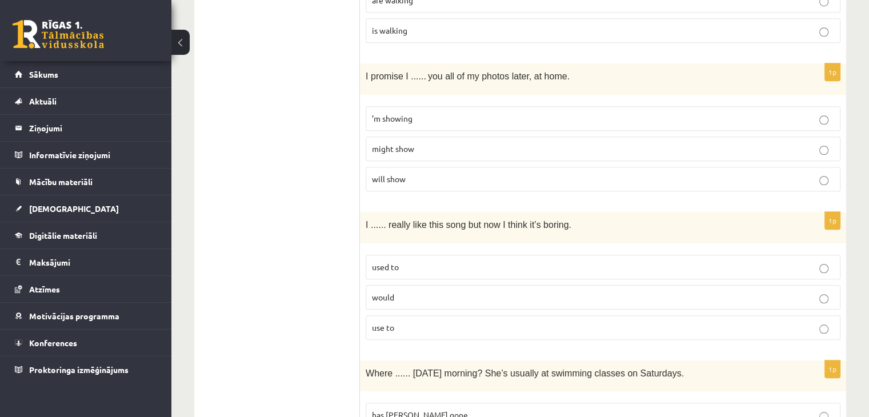
click at [389, 262] on span "used to" at bounding box center [385, 267] width 27 height 10
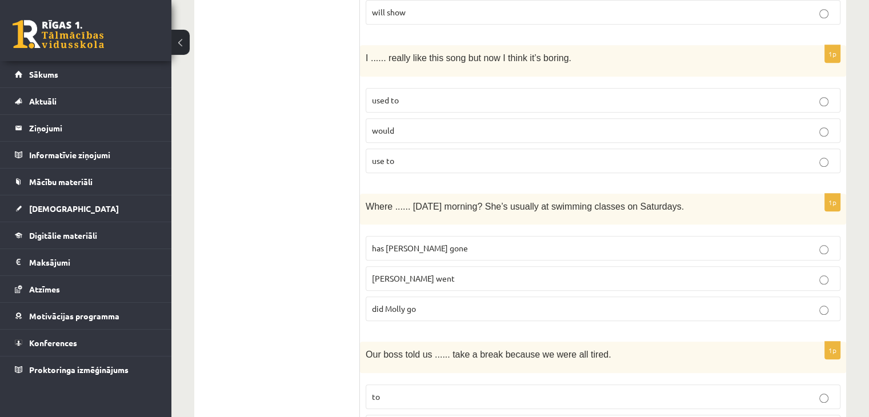
scroll to position [1086, 0]
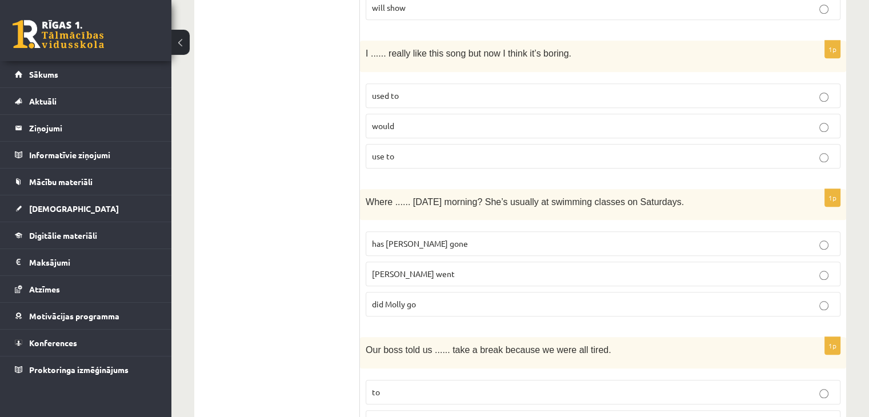
click at [427, 273] on p "Molly went" at bounding box center [603, 274] width 462 height 12
click at [389, 299] on span "did Molly go" at bounding box center [394, 304] width 44 height 10
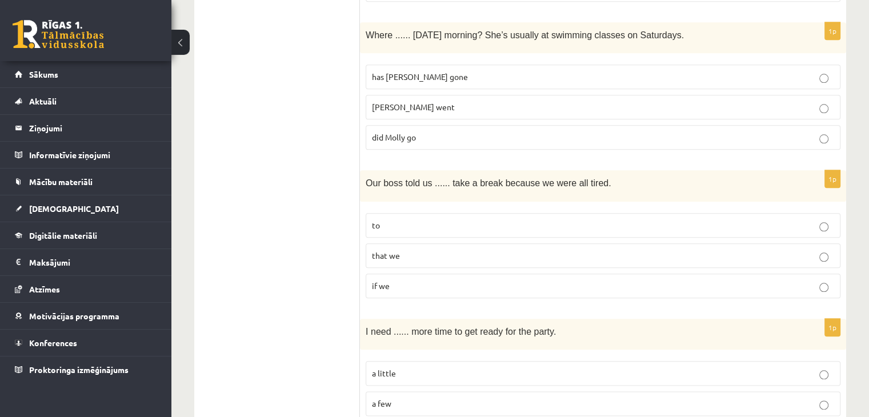
scroll to position [1257, 0]
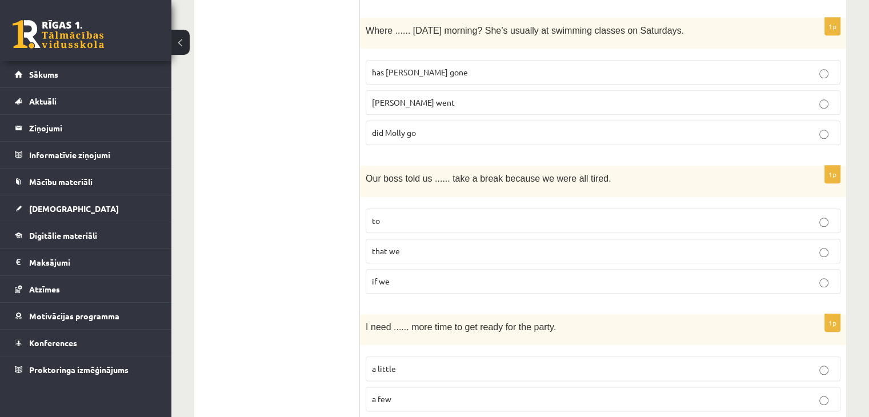
click at [379, 221] on label "to" at bounding box center [603, 221] width 475 height 25
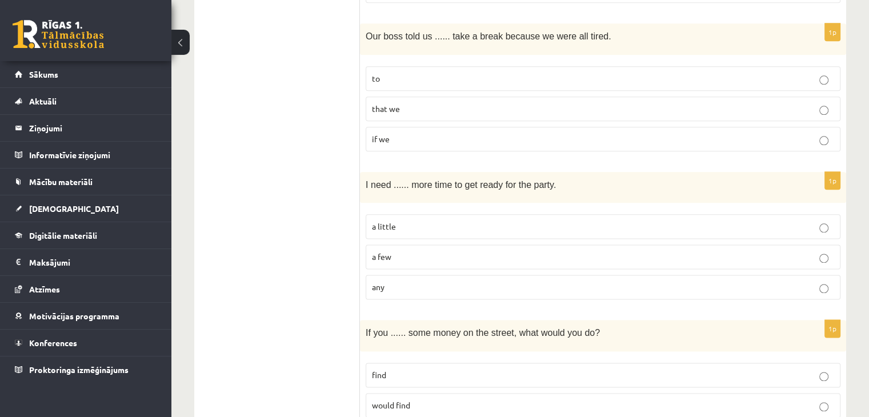
scroll to position [1429, 0]
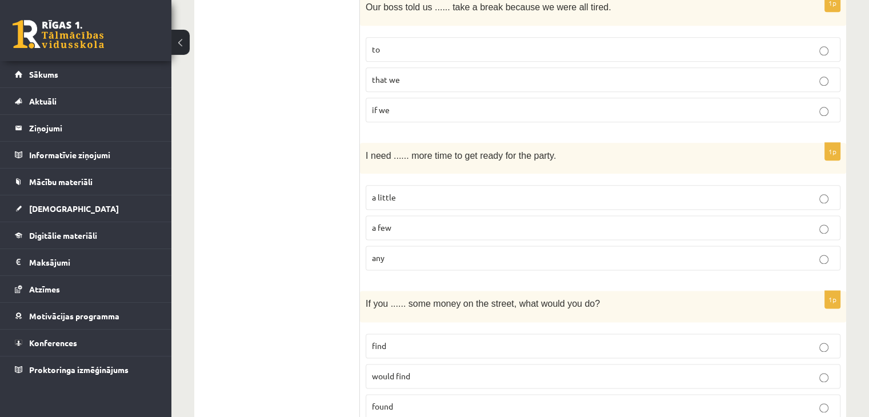
click at [378, 192] on span "a little" at bounding box center [384, 197] width 24 height 10
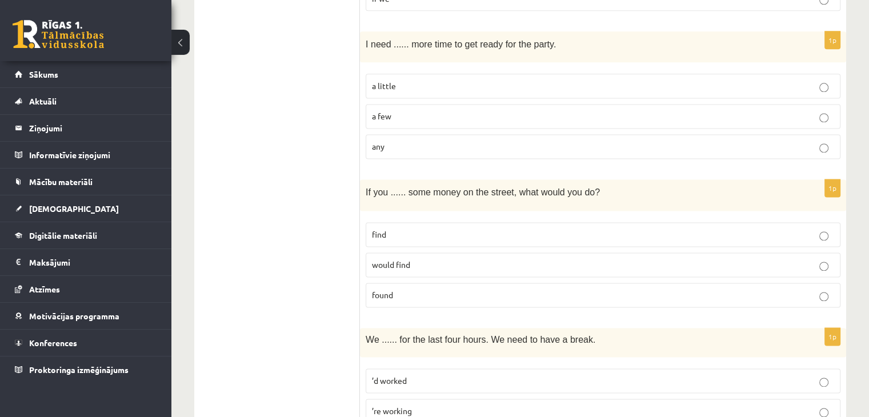
scroll to position [1543, 0]
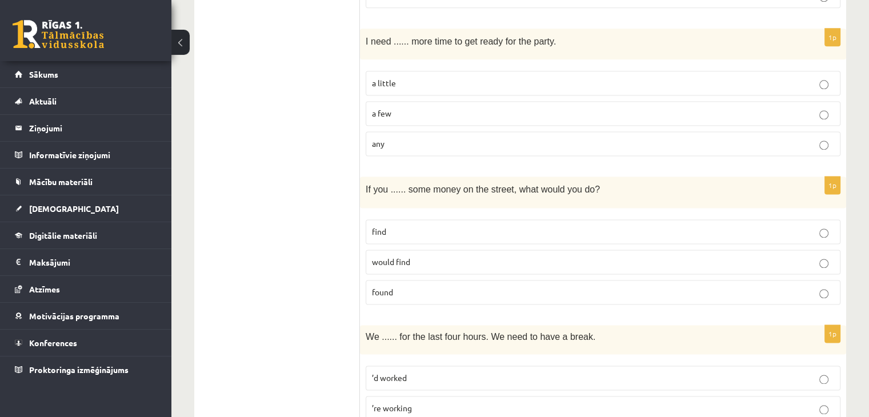
click at [421, 256] on p "would find" at bounding box center [603, 262] width 462 height 12
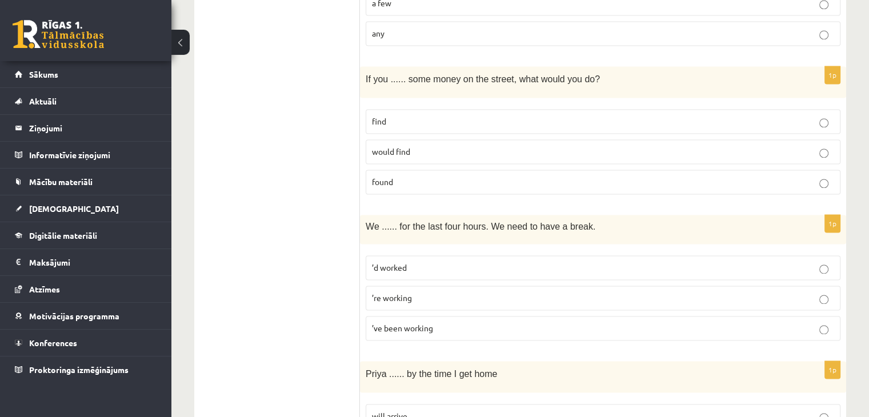
scroll to position [1657, 0]
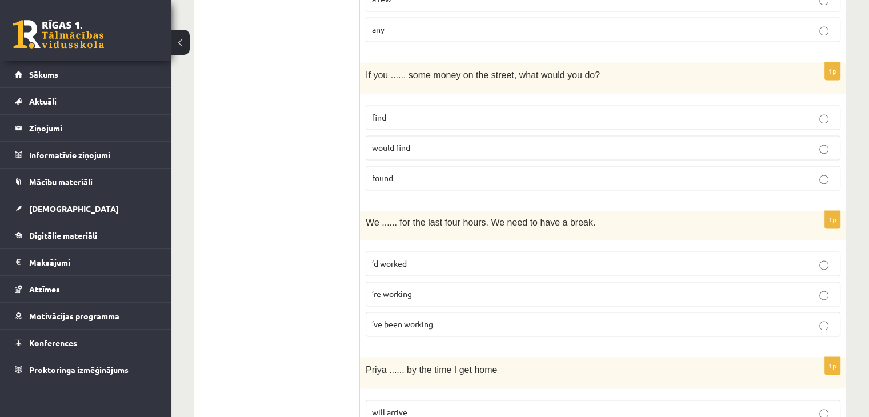
click at [436, 321] on label "’ve been working" at bounding box center [603, 324] width 475 height 25
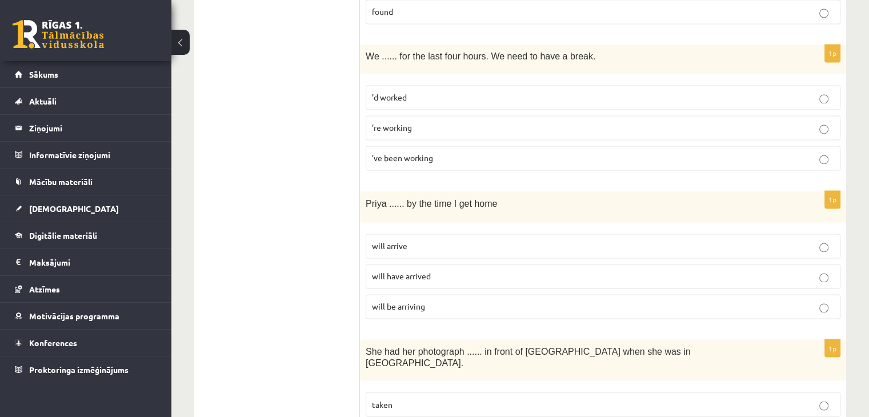
scroll to position [1829, 0]
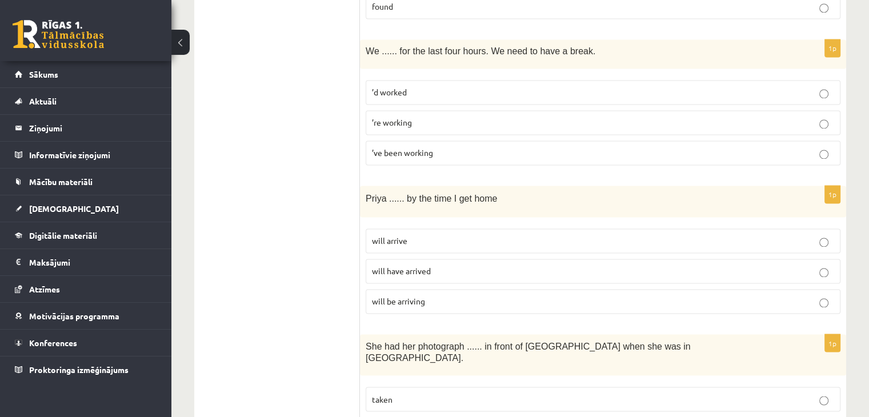
click at [373, 235] on span "will arrive" at bounding box center [389, 240] width 35 height 10
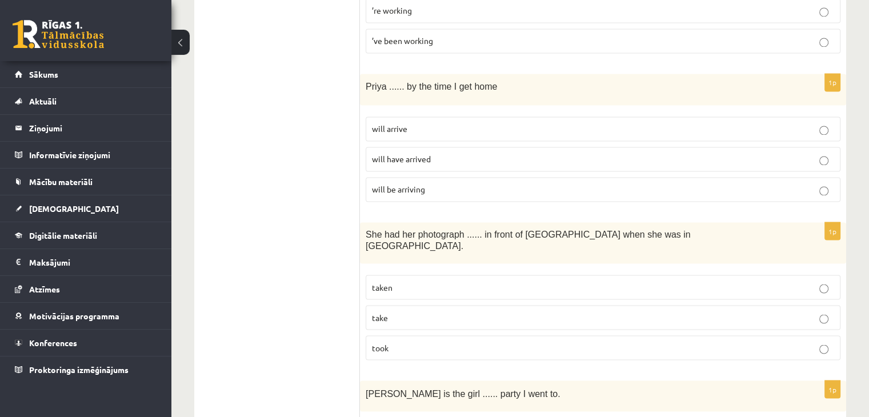
scroll to position [1943, 0]
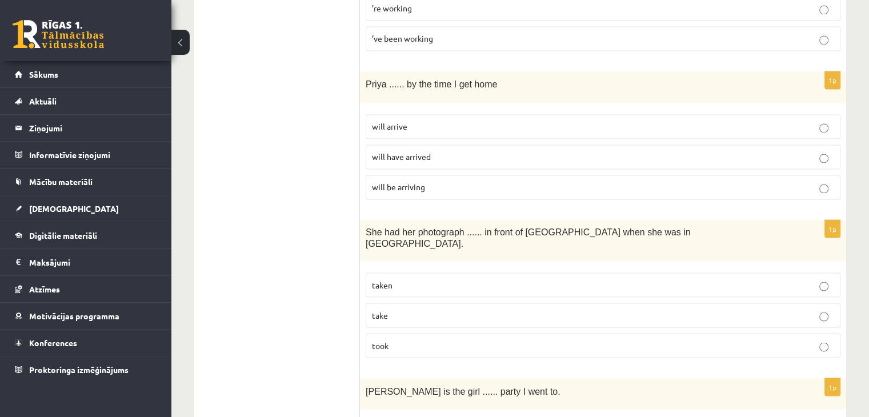
click at [394, 273] on label "taken" at bounding box center [603, 285] width 475 height 25
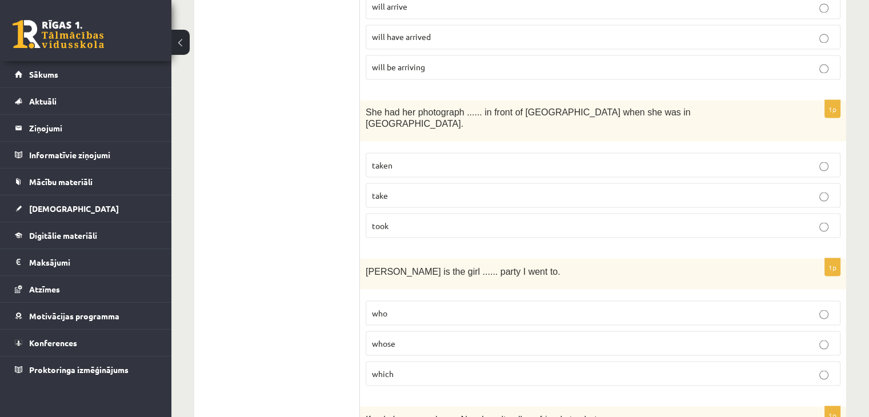
scroll to position [2115, 0]
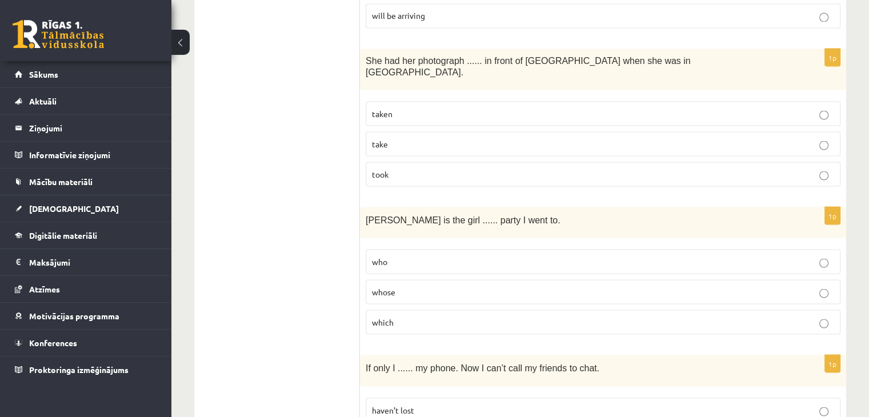
click at [447, 255] on p "who" at bounding box center [603, 261] width 462 height 12
click at [450, 279] on label "whose" at bounding box center [603, 291] width 475 height 25
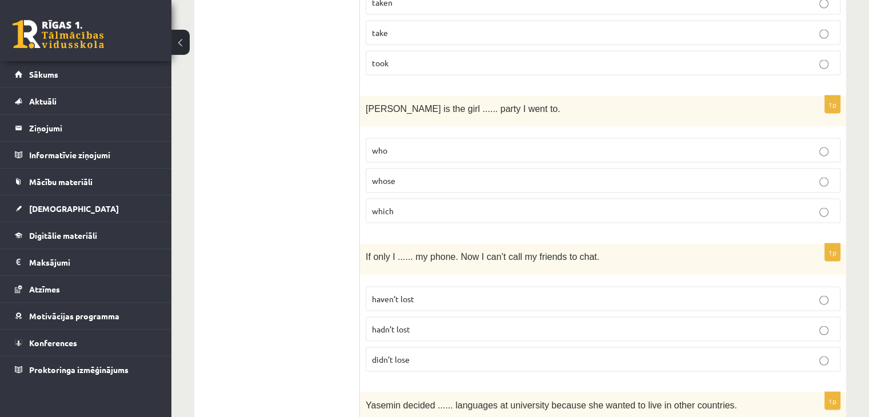
scroll to position [2229, 0]
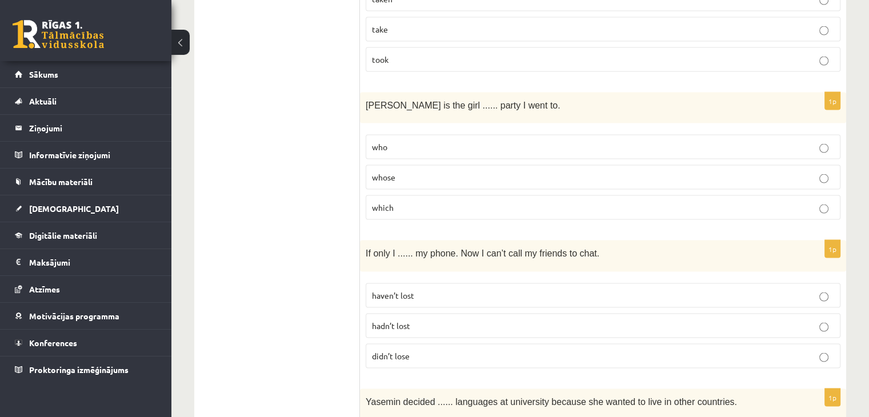
click at [400, 283] on label "haven’t lost" at bounding box center [603, 295] width 475 height 25
click at [411, 320] on p "hadn’t lost" at bounding box center [603, 326] width 462 height 12
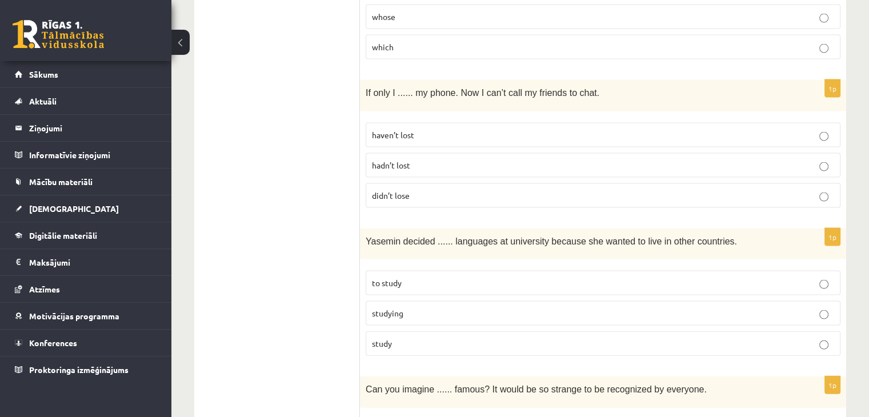
scroll to position [2400, 0]
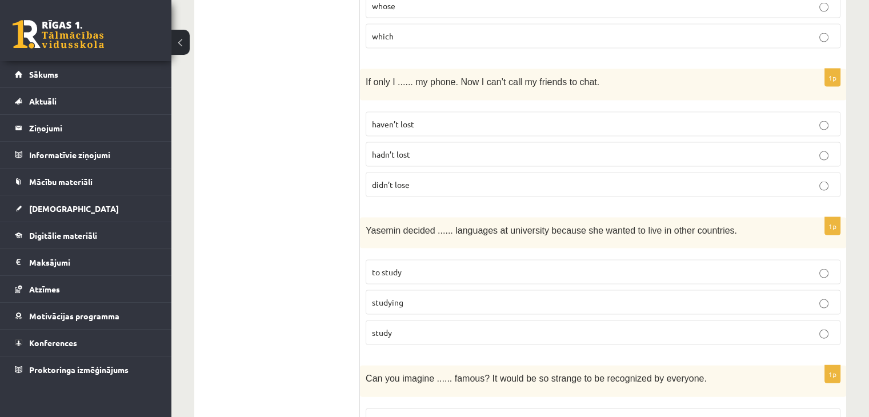
click at [376, 267] on span "to study" at bounding box center [387, 272] width 30 height 10
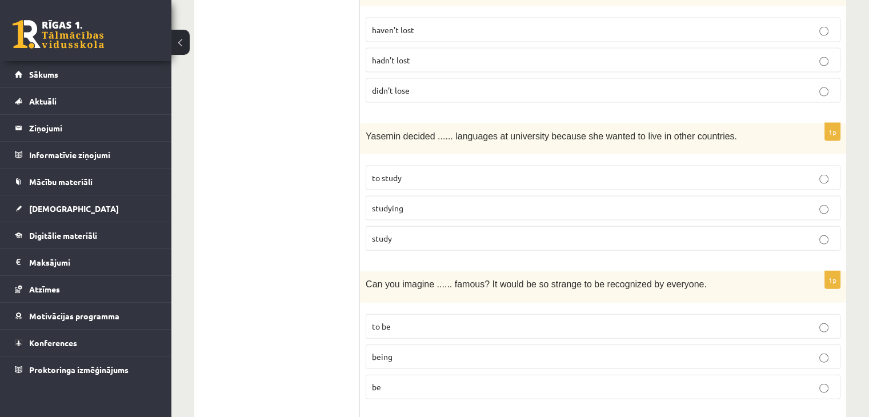
scroll to position [2572, 0]
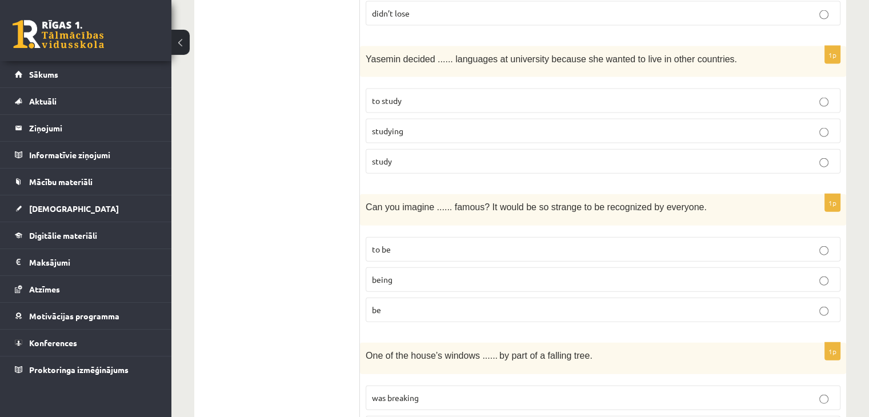
click at [429, 274] on p "being" at bounding box center [603, 280] width 462 height 12
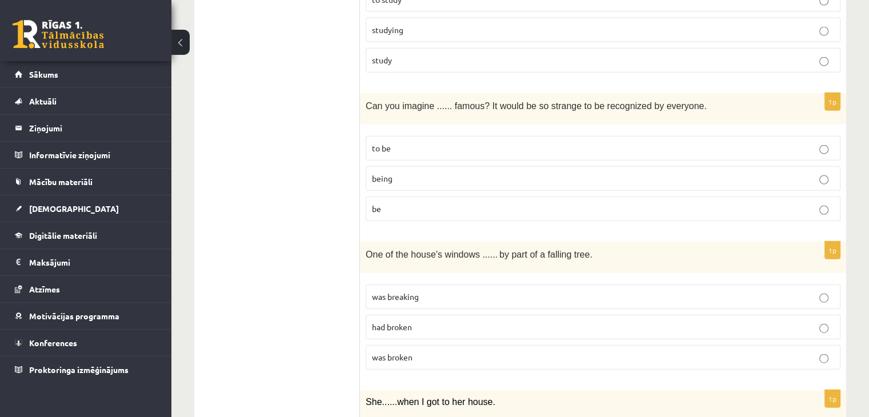
scroll to position [2686, 0]
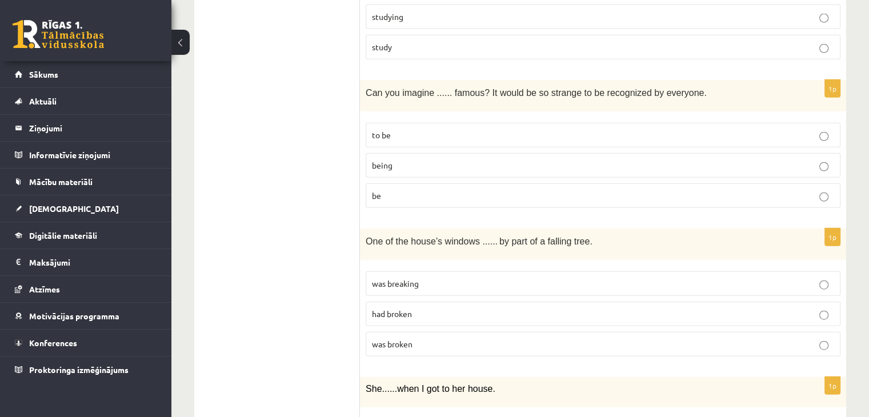
click at [448, 338] on p "was broken" at bounding box center [603, 344] width 462 height 12
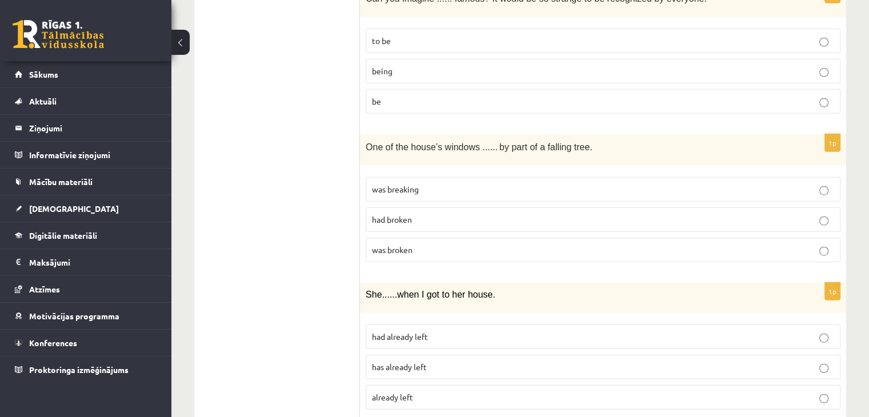
scroll to position [2789, 0]
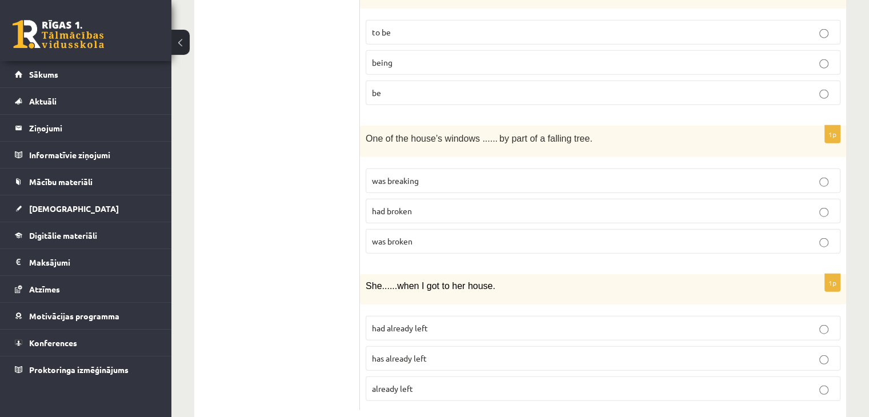
click at [423, 323] on span "had already left" at bounding box center [400, 328] width 56 height 10
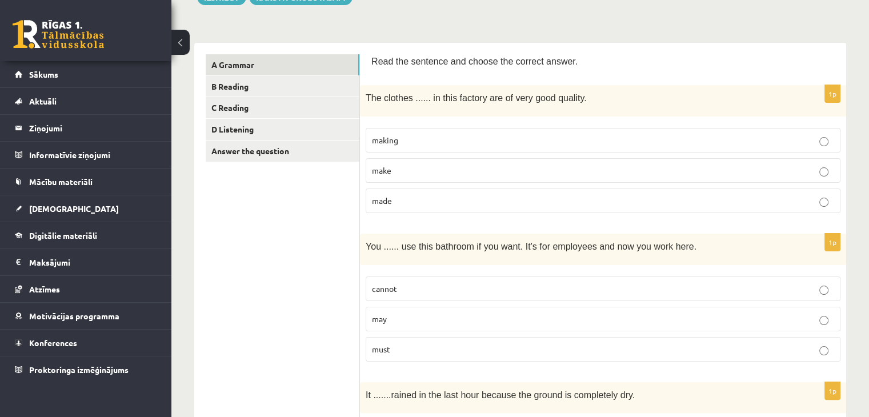
scroll to position [0, 0]
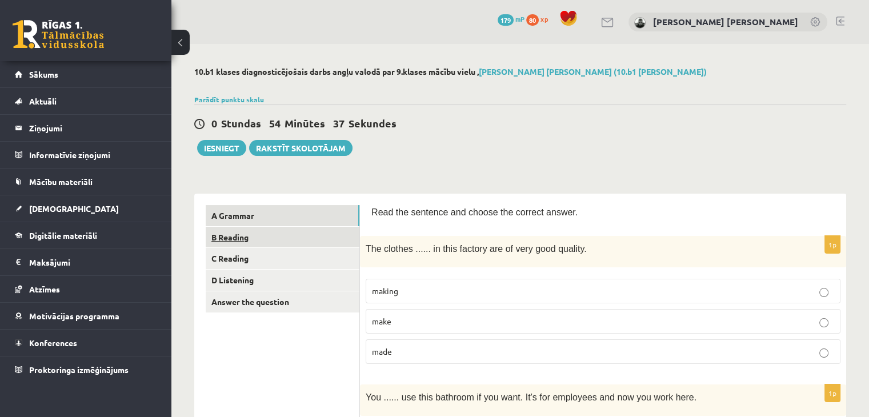
click at [270, 235] on link "B Reading" at bounding box center [283, 237] width 154 height 21
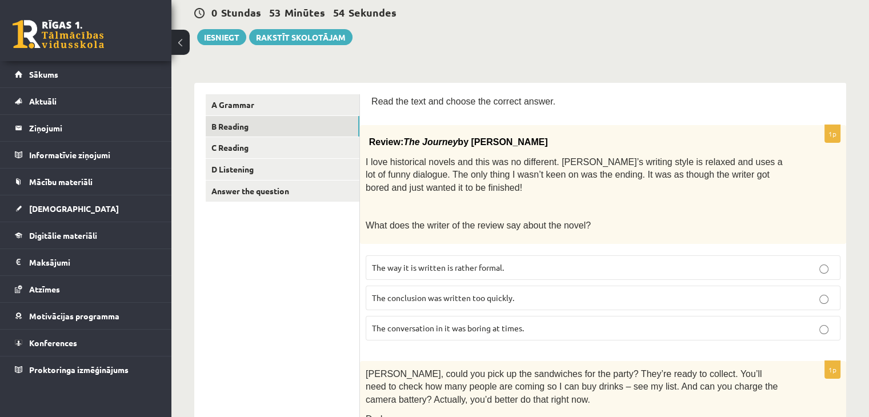
scroll to position [114, 0]
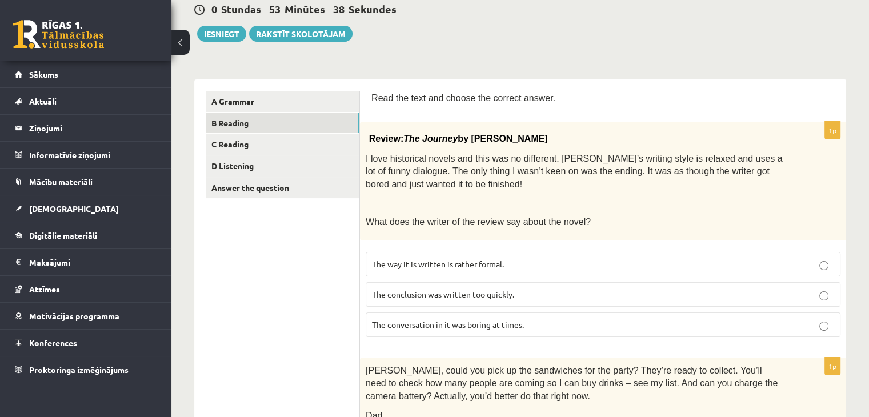
click at [588, 293] on p "The conclusion was written too quickly." at bounding box center [603, 295] width 462 height 12
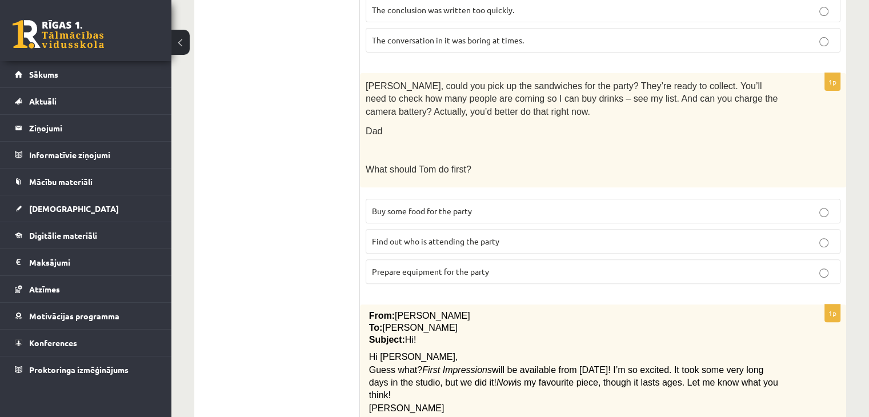
scroll to position [400, 0]
click at [542, 234] on p "Find out who is attending the party" at bounding box center [603, 240] width 462 height 12
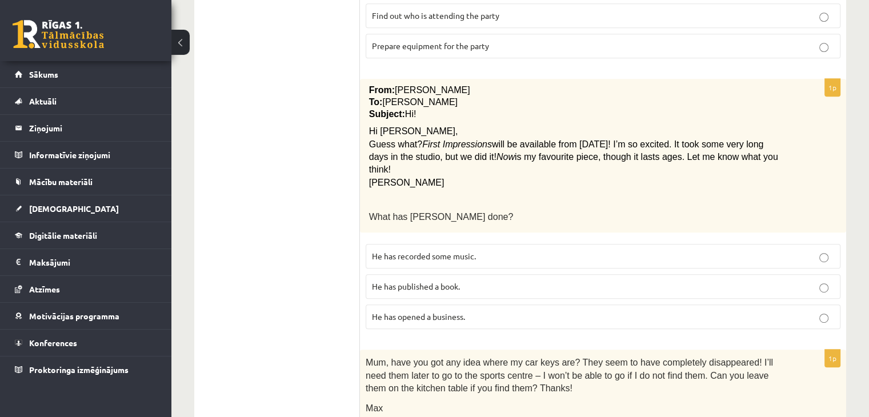
scroll to position [629, 0]
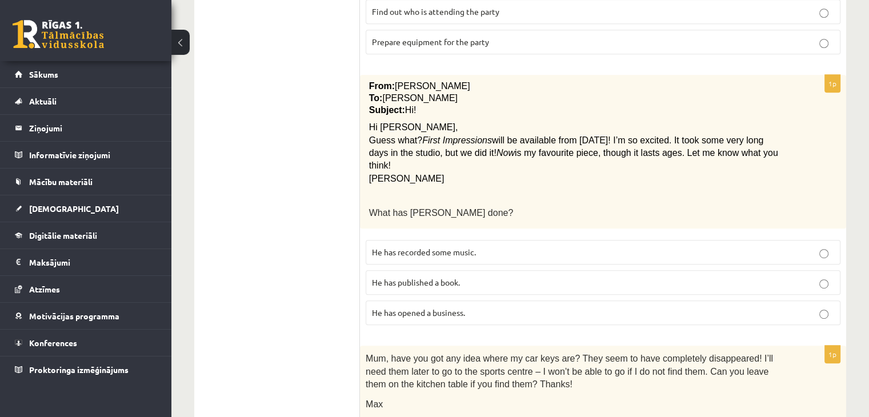
click at [478, 246] on p "He has recorded some music." at bounding box center [603, 252] width 462 height 12
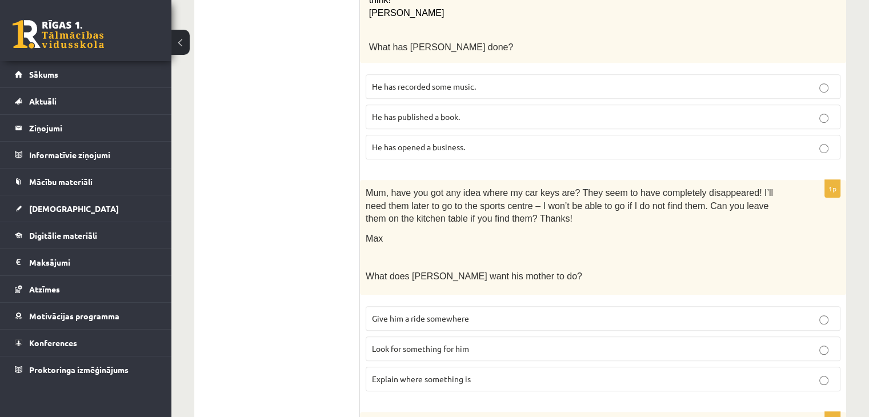
scroll to position [800, 0]
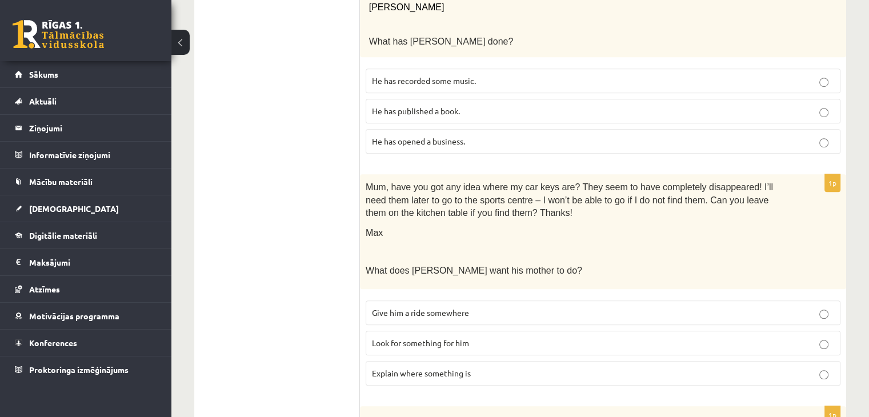
click at [521, 337] on p "Look for something for him" at bounding box center [603, 343] width 462 height 12
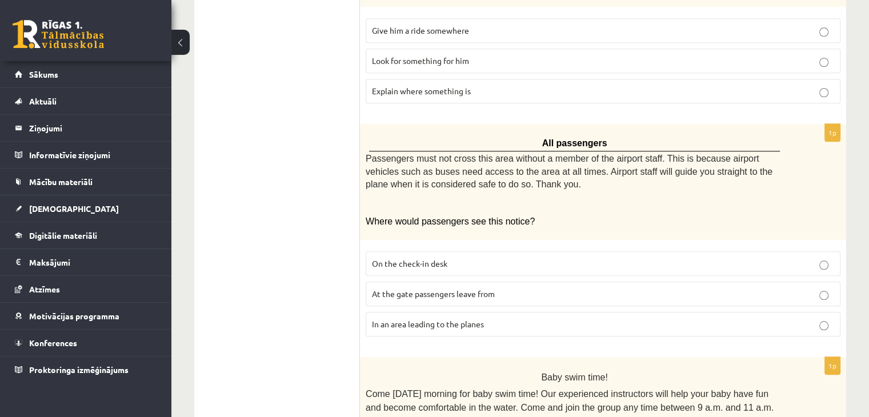
scroll to position [1086, 0]
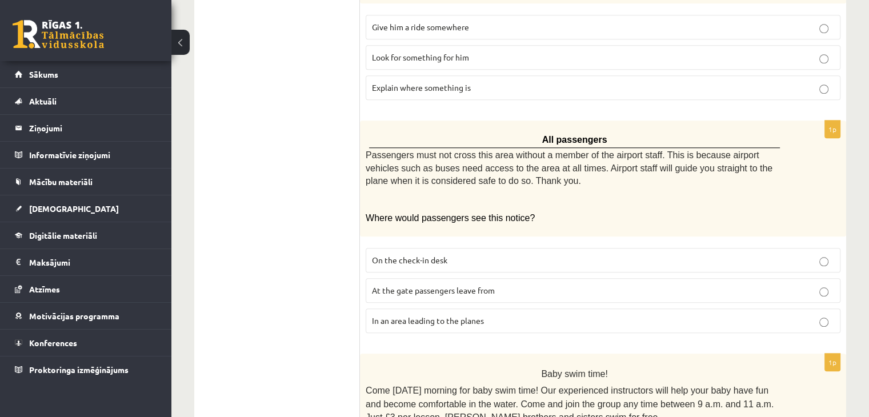
click at [460, 315] on span "In an area leading to the planes" at bounding box center [428, 320] width 112 height 10
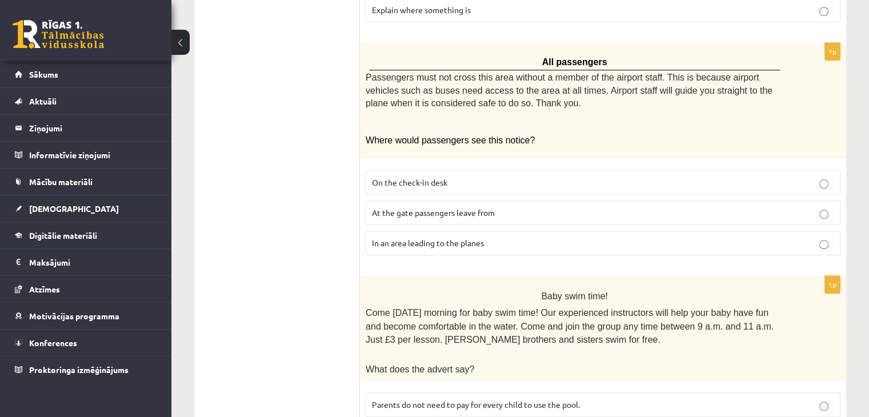
scroll to position [1200, 0]
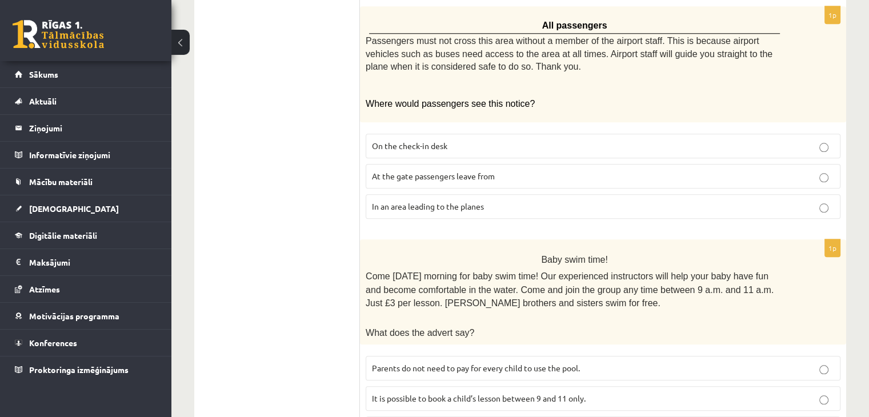
click at [406, 170] on p "At the gate passengers leave from" at bounding box center [603, 176] width 462 height 12
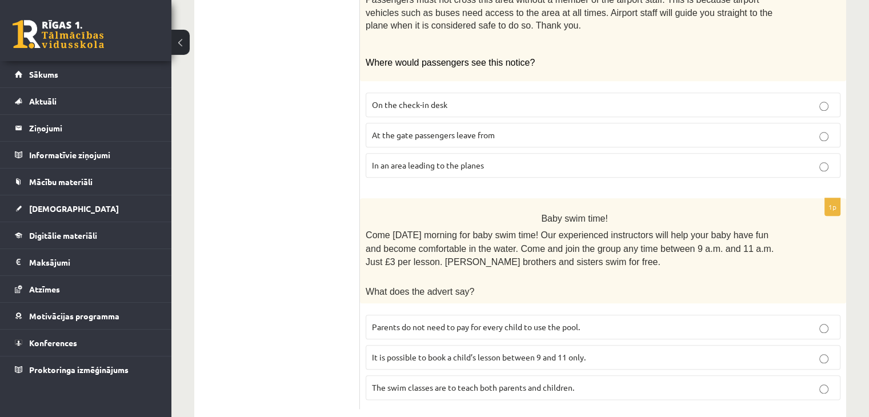
scroll to position [1244, 0]
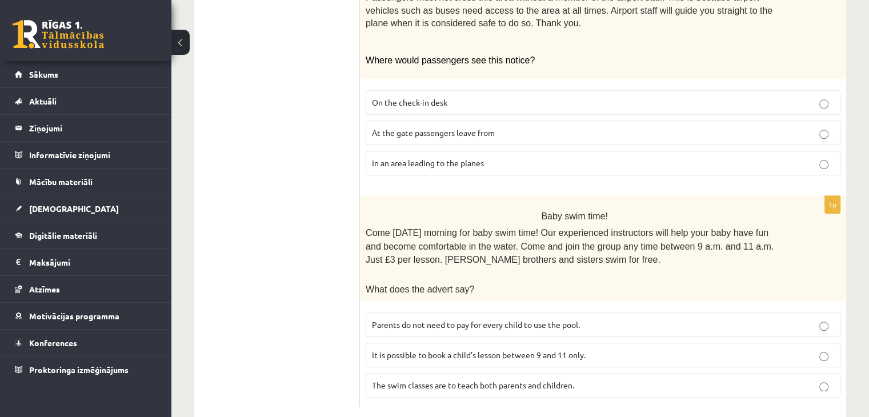
click at [382, 350] on span "It is possible to book a child’s lesson between 9 and 11 only." at bounding box center [479, 355] width 214 height 10
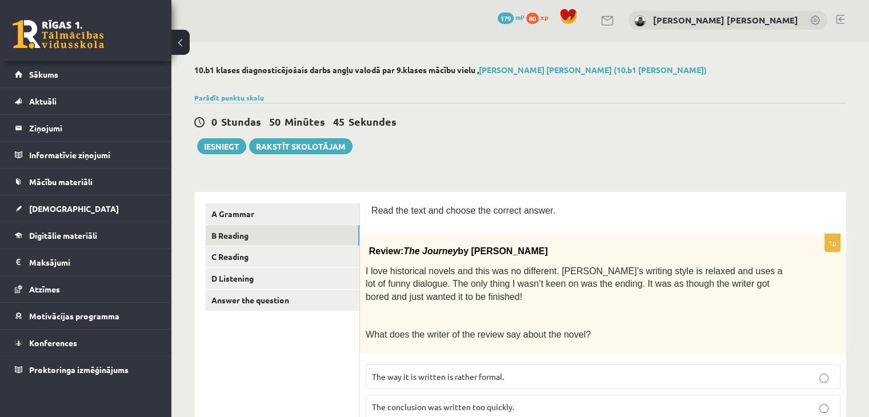
scroll to position [0, 0]
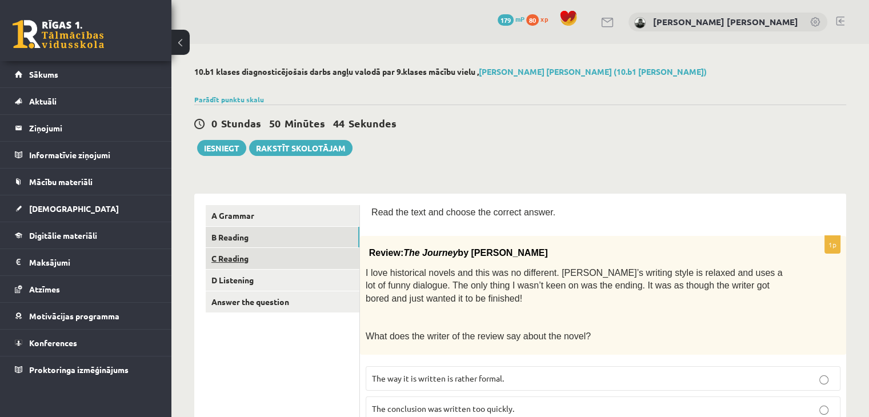
click at [325, 262] on link "C Reading" at bounding box center [283, 258] width 154 height 21
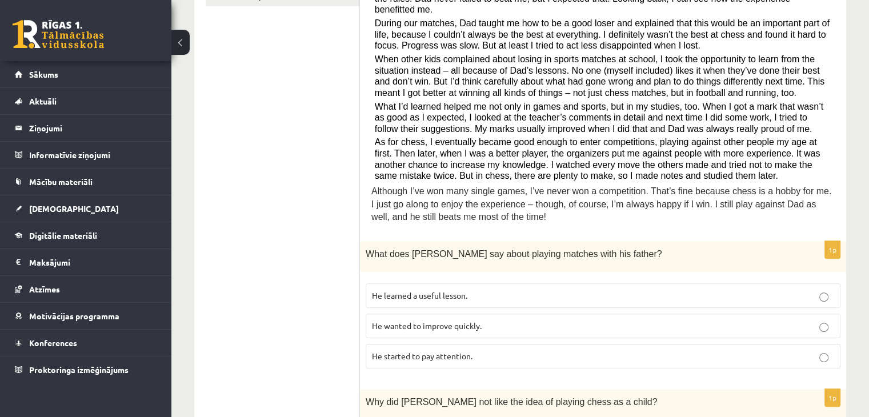
scroll to position [343, 0]
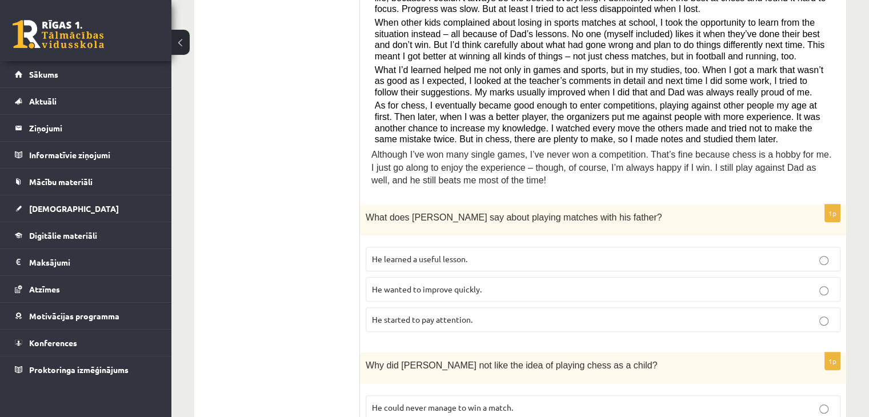
click at [381, 254] on span "He learned a useful lesson." at bounding box center [419, 259] width 95 height 10
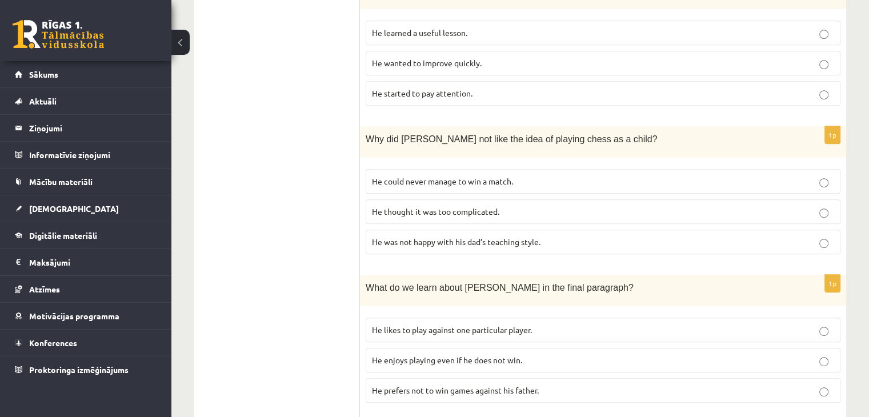
scroll to position [572, 0]
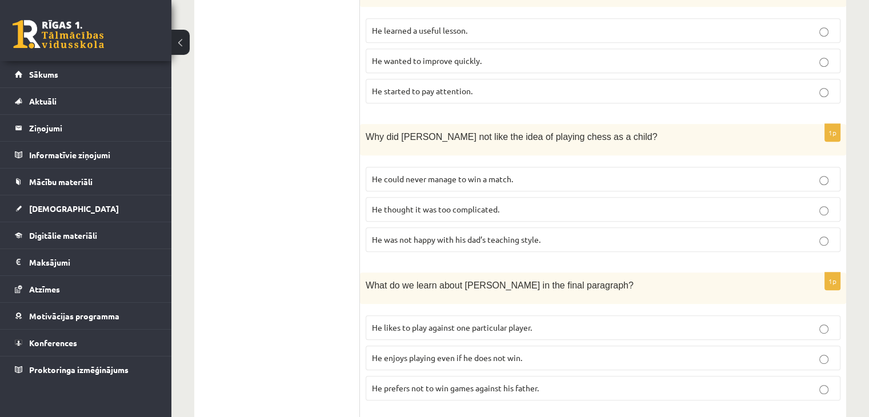
click at [396, 167] on label "He could never manage to win a match." at bounding box center [603, 179] width 475 height 25
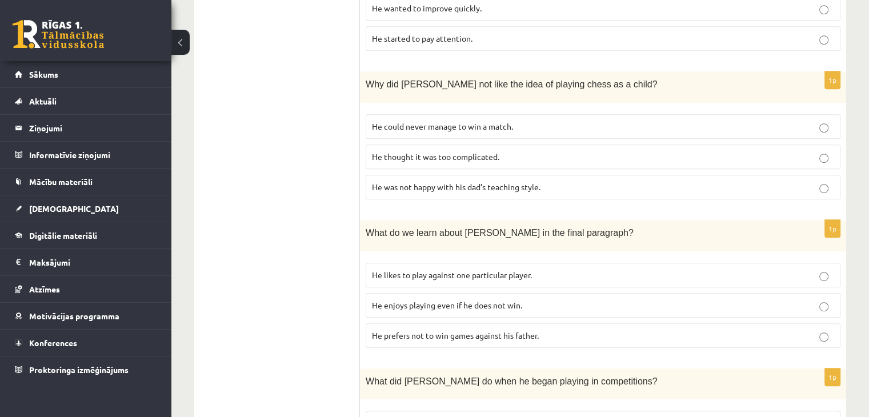
scroll to position [629, 0]
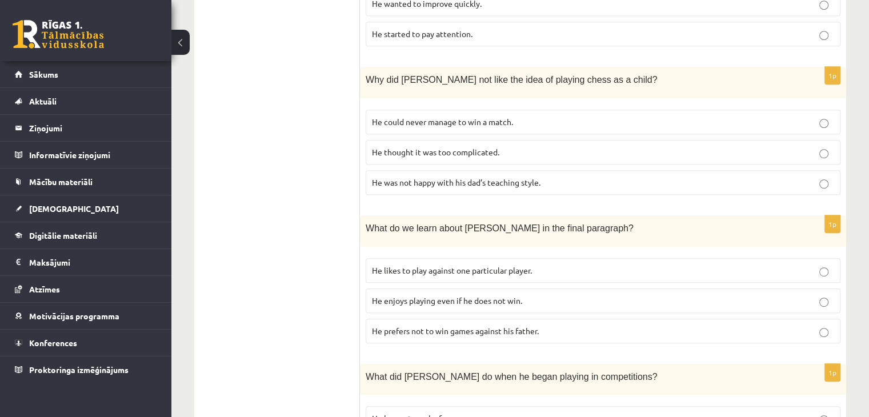
click at [452, 295] on span "He enjoys playing even if he does not win." at bounding box center [447, 300] width 150 height 10
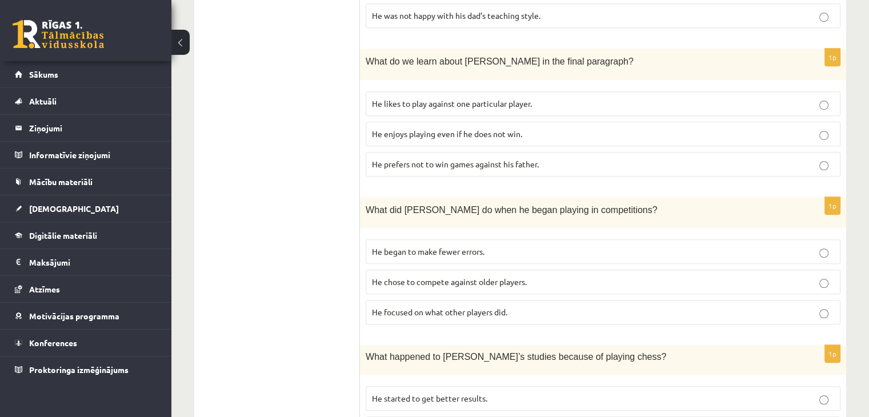
scroll to position [800, 0]
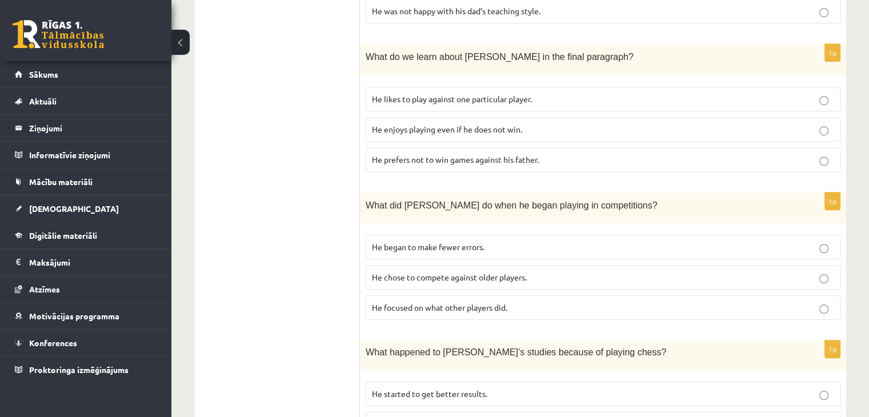
click at [569, 302] on p "He focused on what other players did." at bounding box center [603, 308] width 462 height 12
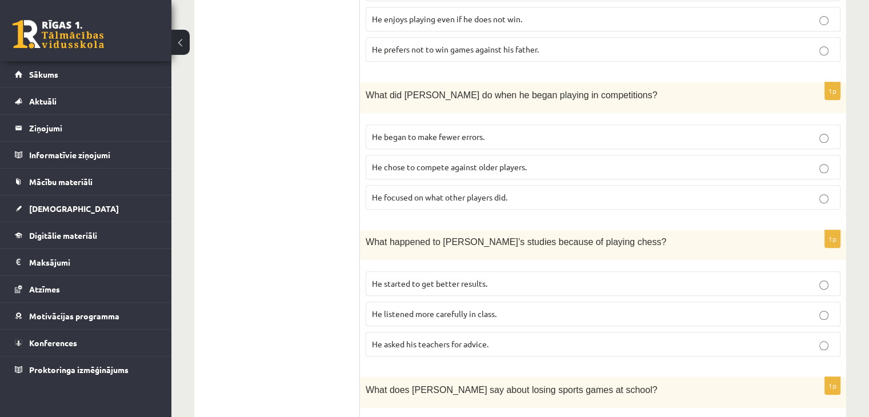
scroll to position [914, 0]
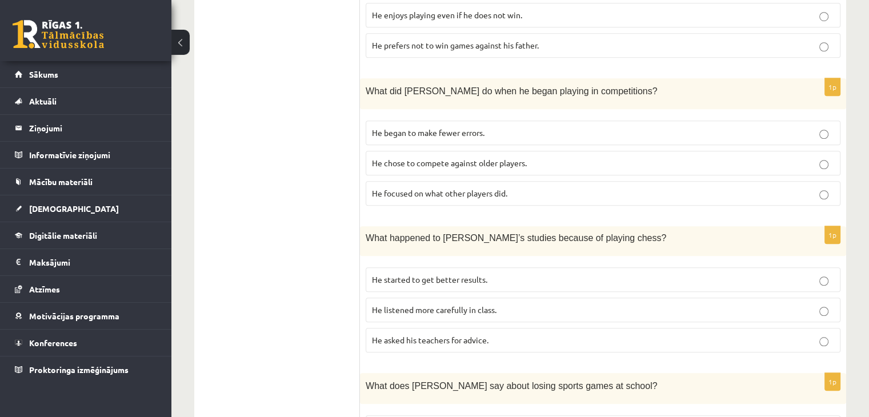
click at [552, 274] on p "He started to get better results." at bounding box center [603, 280] width 462 height 12
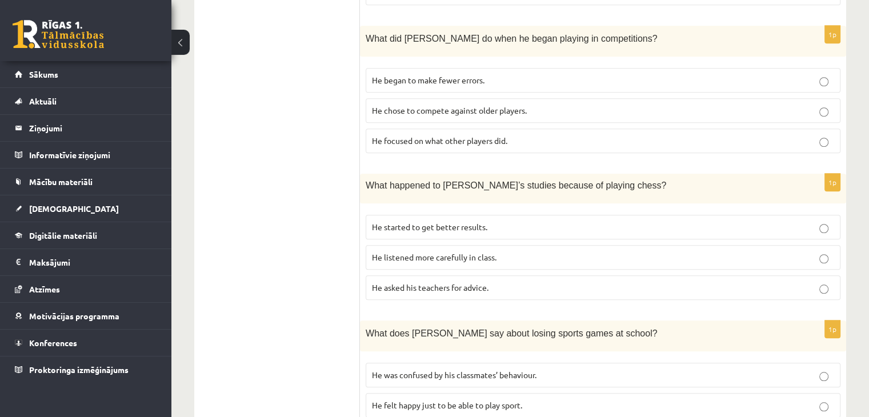
scroll to position [972, 0]
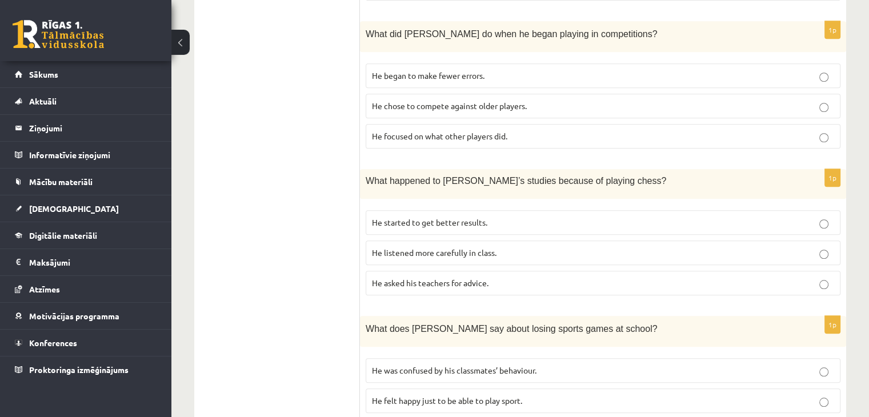
click at [538, 247] on p "He listened more carefully in class." at bounding box center [603, 253] width 462 height 12
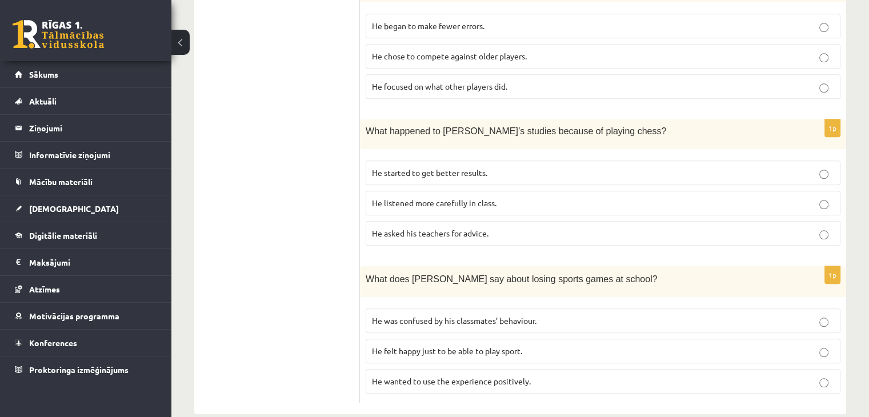
scroll to position [1024, 0]
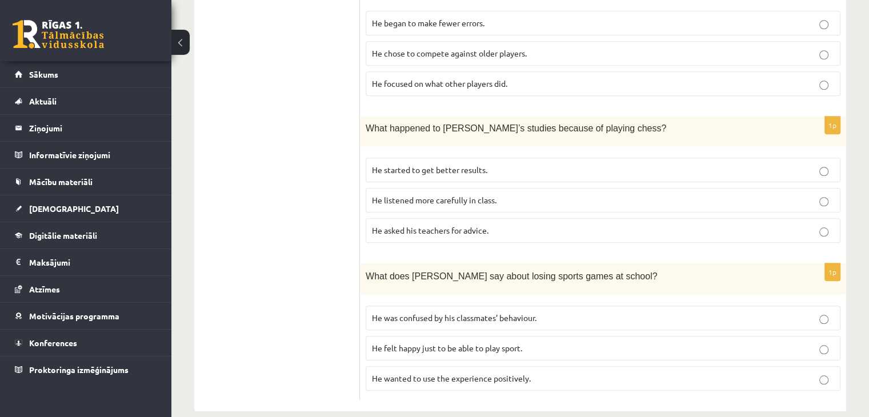
click at [567, 373] on p "He wanted to use the experience positively." at bounding box center [603, 379] width 462 height 12
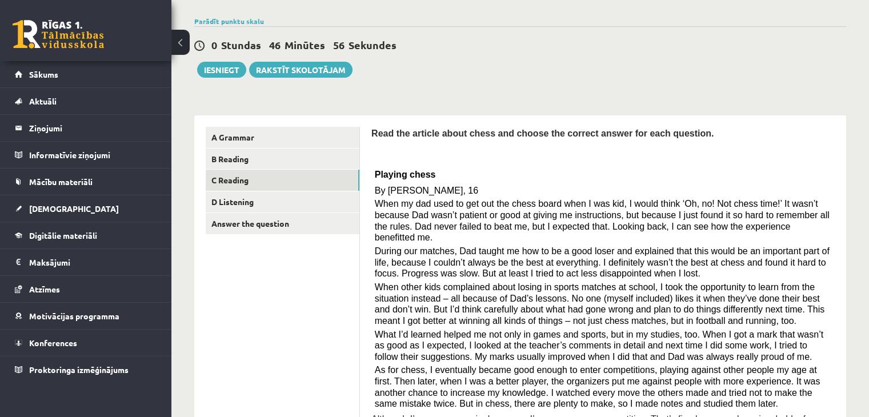
scroll to position [0, 0]
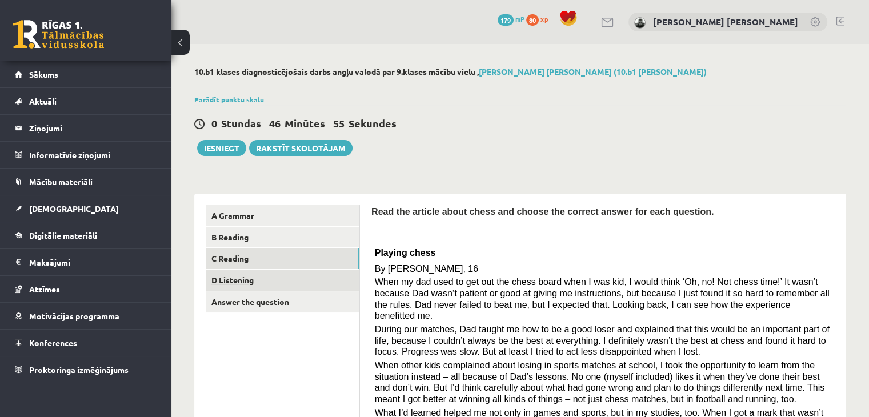
click at [277, 282] on link "D Listening" at bounding box center [283, 280] width 154 height 21
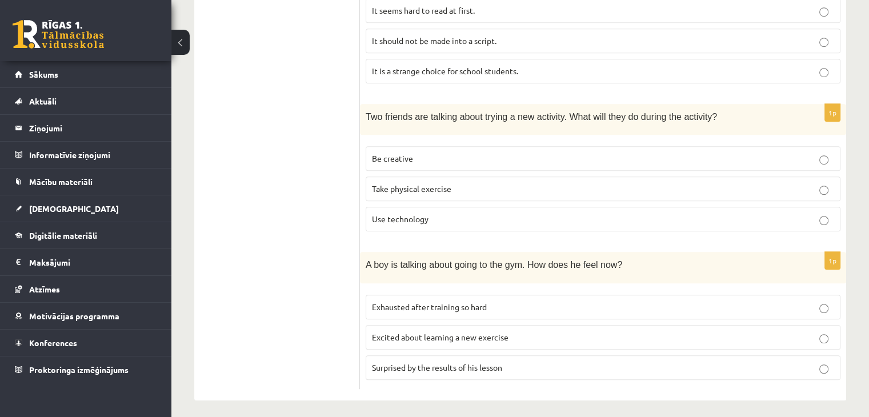
scroll to position [773, 0]
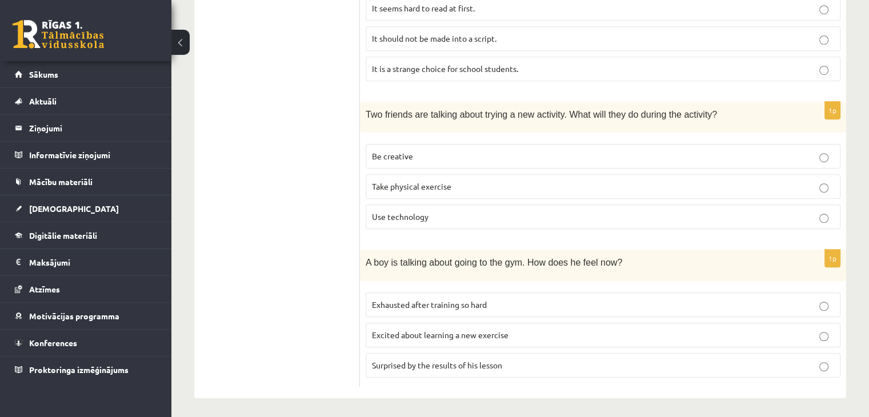
click at [434, 306] on p "Exhausted after training so hard" at bounding box center [603, 305] width 462 height 12
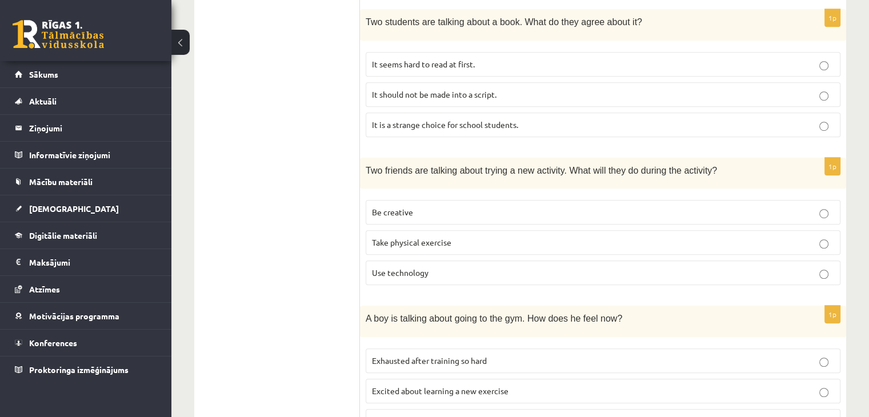
scroll to position [716, 0]
click at [464, 212] on p "Be creative" at bounding box center [603, 213] width 462 height 12
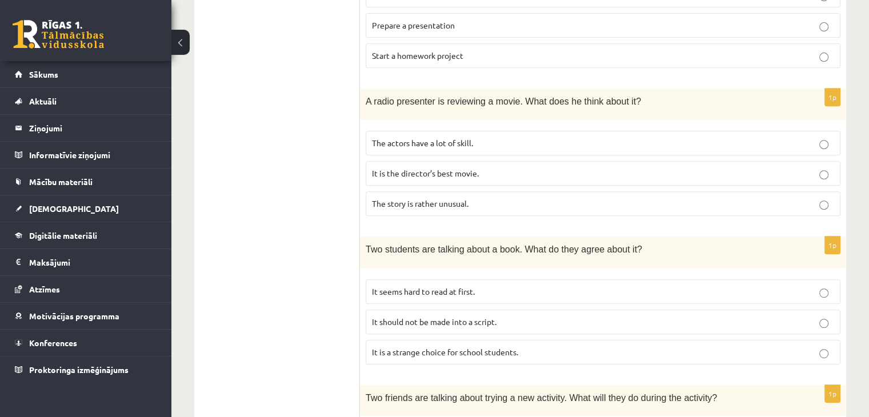
scroll to position [487, 0]
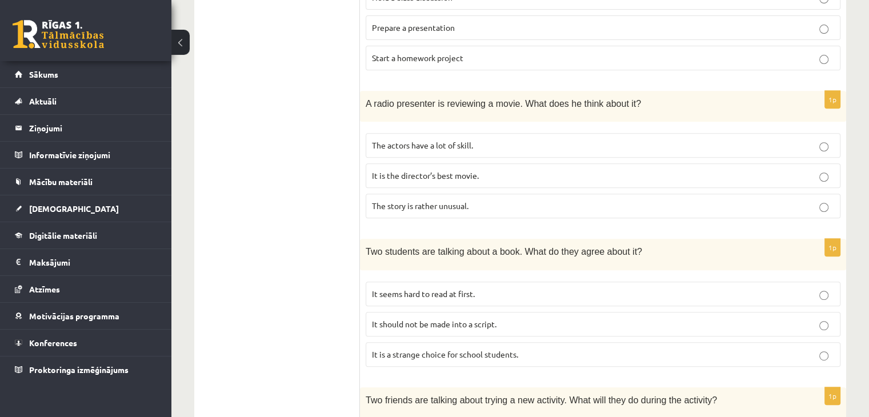
click at [482, 177] on p "It is the director’s best movie." at bounding box center [603, 176] width 462 height 12
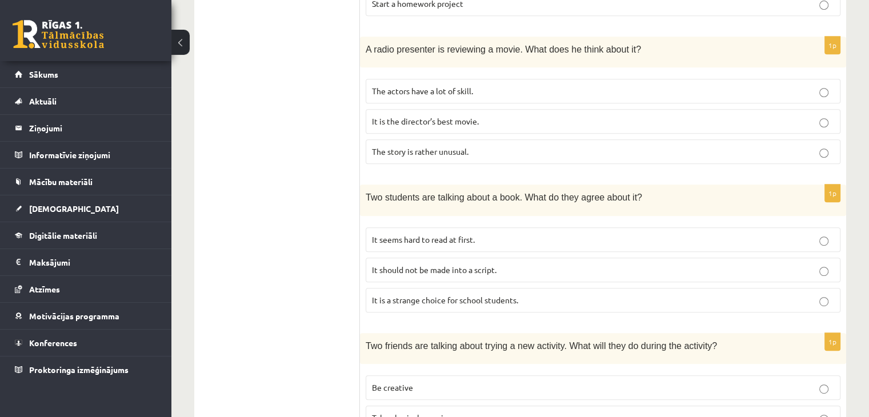
scroll to position [544, 0]
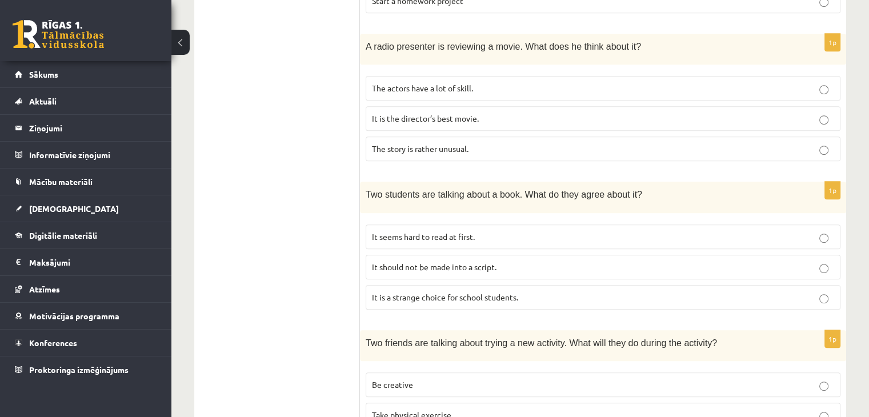
click at [382, 239] on p "It seems hard to read at first." at bounding box center [603, 237] width 462 height 12
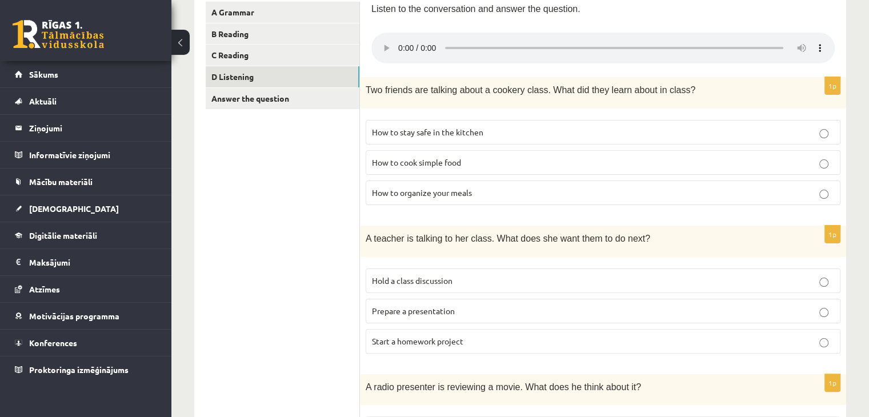
scroll to position [201, 0]
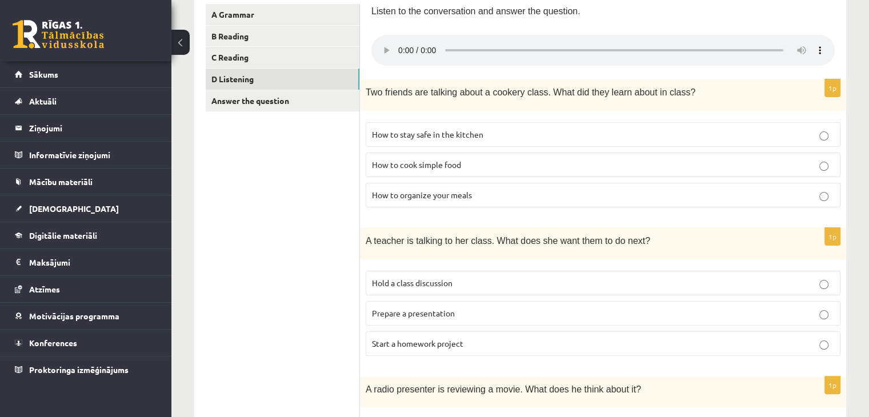
click at [394, 193] on span "How to organize your meals" at bounding box center [422, 195] width 100 height 10
click at [389, 308] on span "Prepare a presentation" at bounding box center [413, 313] width 83 height 10
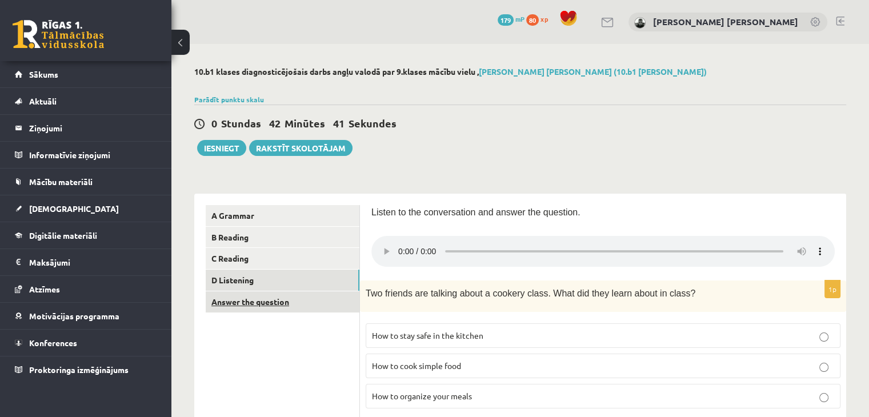
click at [306, 309] on link "Answer the question" at bounding box center [283, 301] width 154 height 21
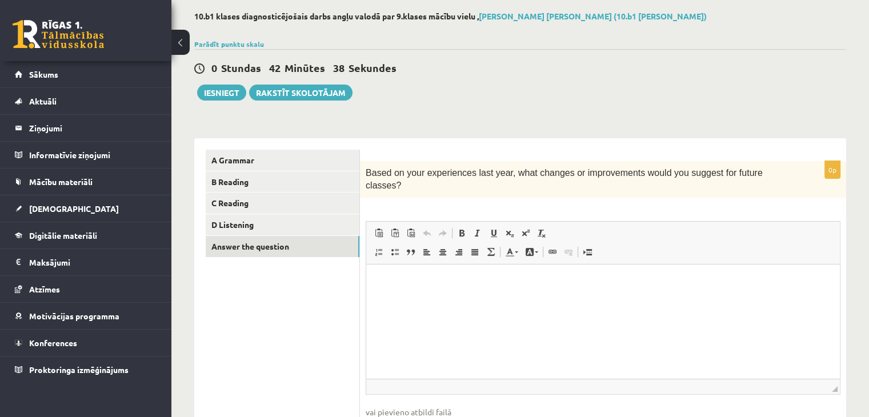
scroll to position [57, 0]
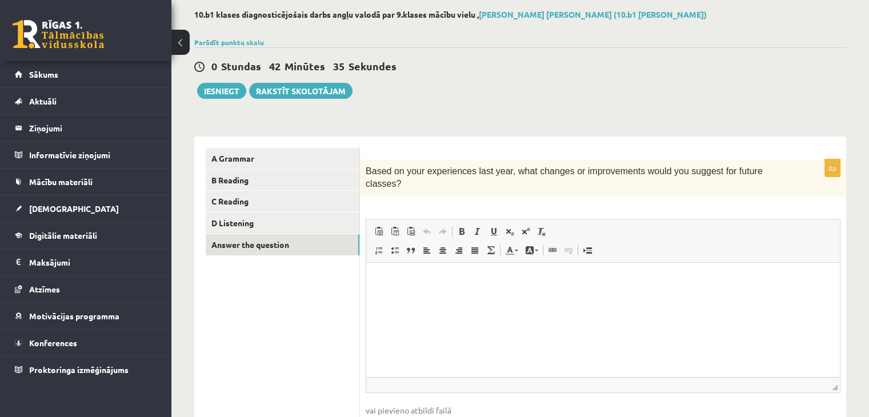
click at [453, 284] on p "Bagātinātā teksta redaktors, wiswyg-editor-user-answer-47024823181400" at bounding box center [603, 280] width 451 height 12
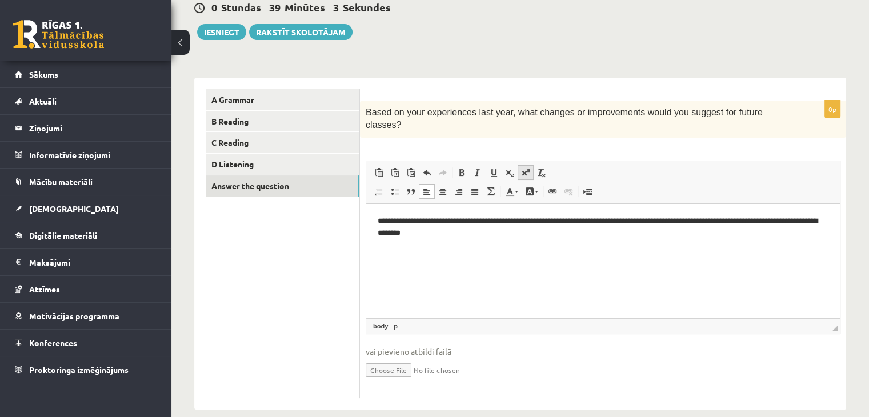
scroll to position [118, 0]
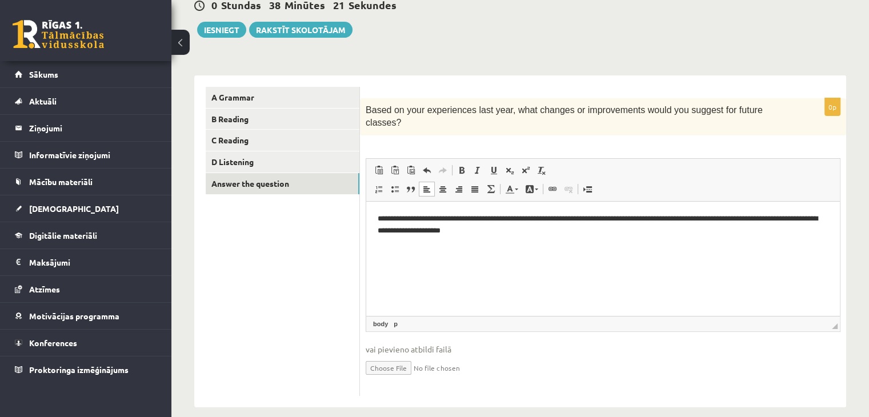
drag, startPoint x: 318, startPoint y: 254, endPoint x: 325, endPoint y: 251, distance: 7.2
click at [319, 254] on ul "A Grammar B Reading C Reading D Listening Answer the question" at bounding box center [283, 241] width 154 height 309
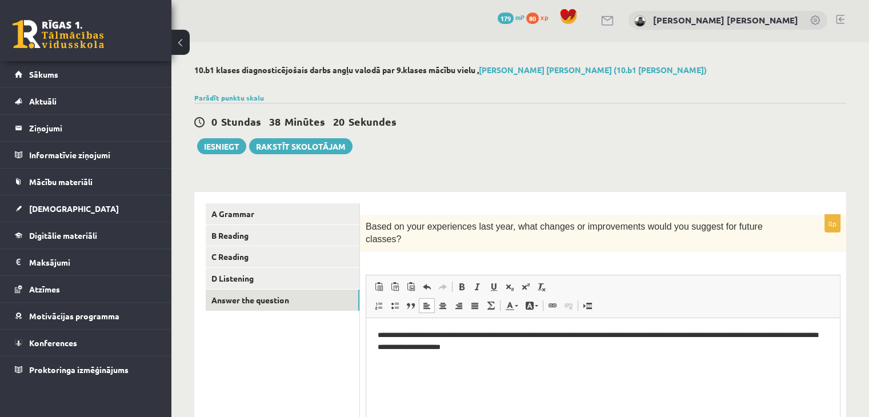
scroll to position [0, 0]
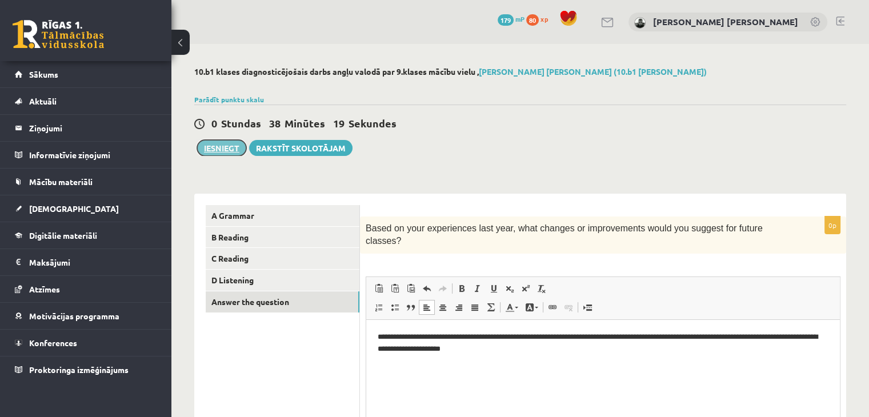
click at [225, 153] on button "Iesniegt" at bounding box center [221, 148] width 49 height 16
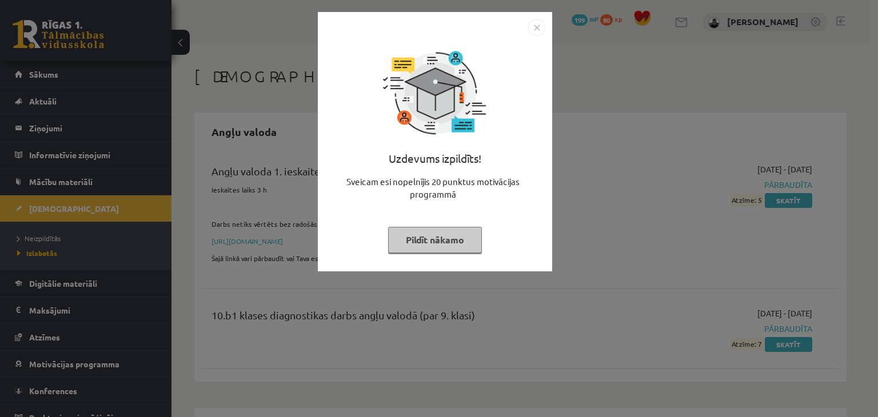
click at [453, 238] on button "Pildīt nākamo" at bounding box center [435, 240] width 94 height 26
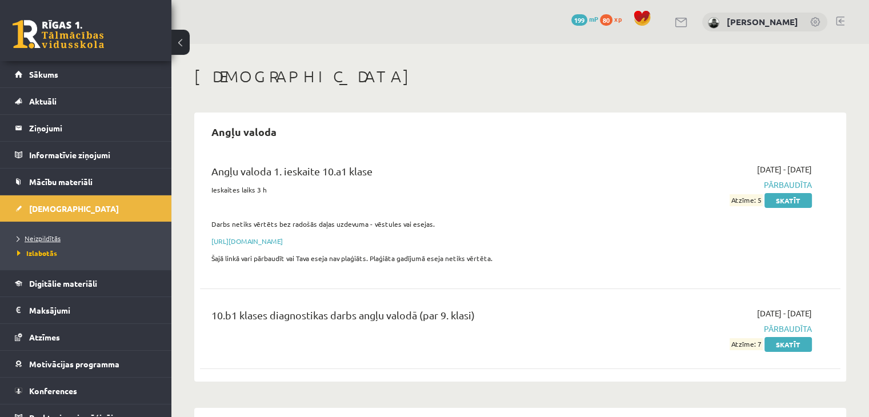
click at [37, 234] on span "Neizpildītās" at bounding box center [38, 238] width 43 height 9
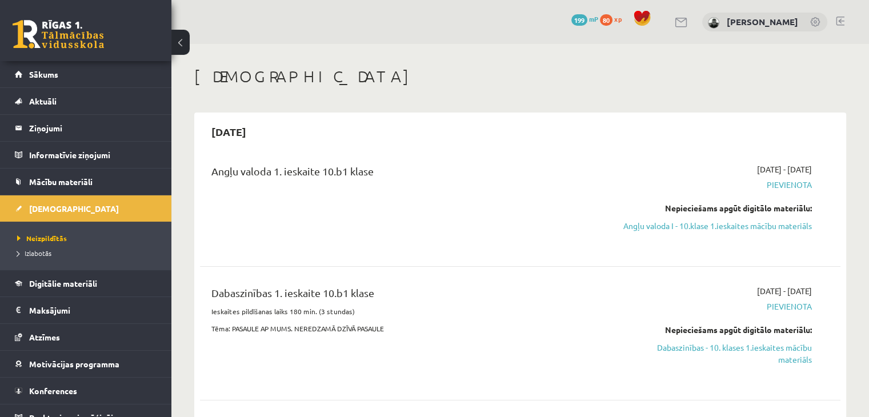
click at [840, 24] on link at bounding box center [840, 21] width 9 height 9
